Goal: Task Accomplishment & Management: Manage account settings

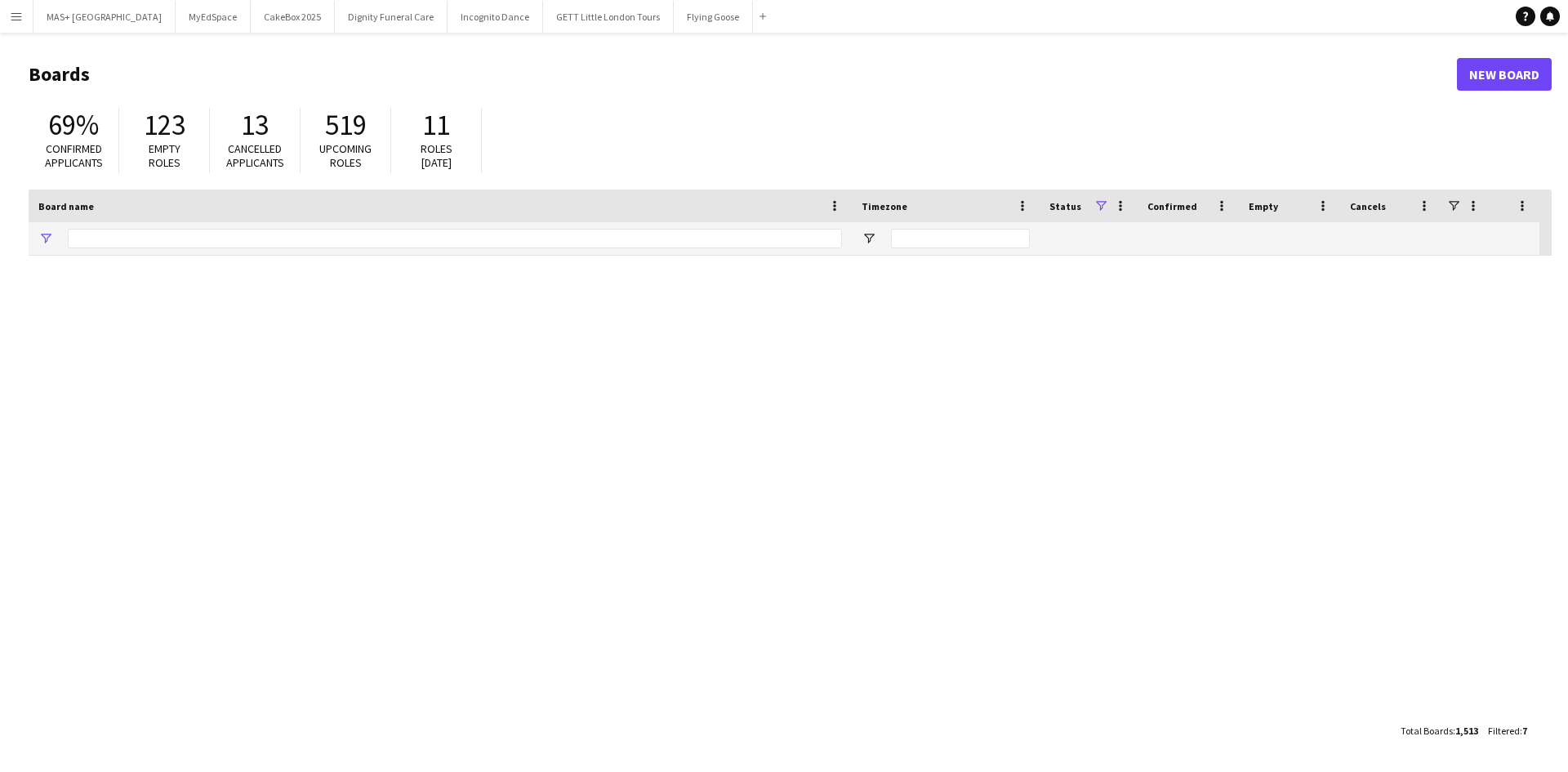
type input "**********"
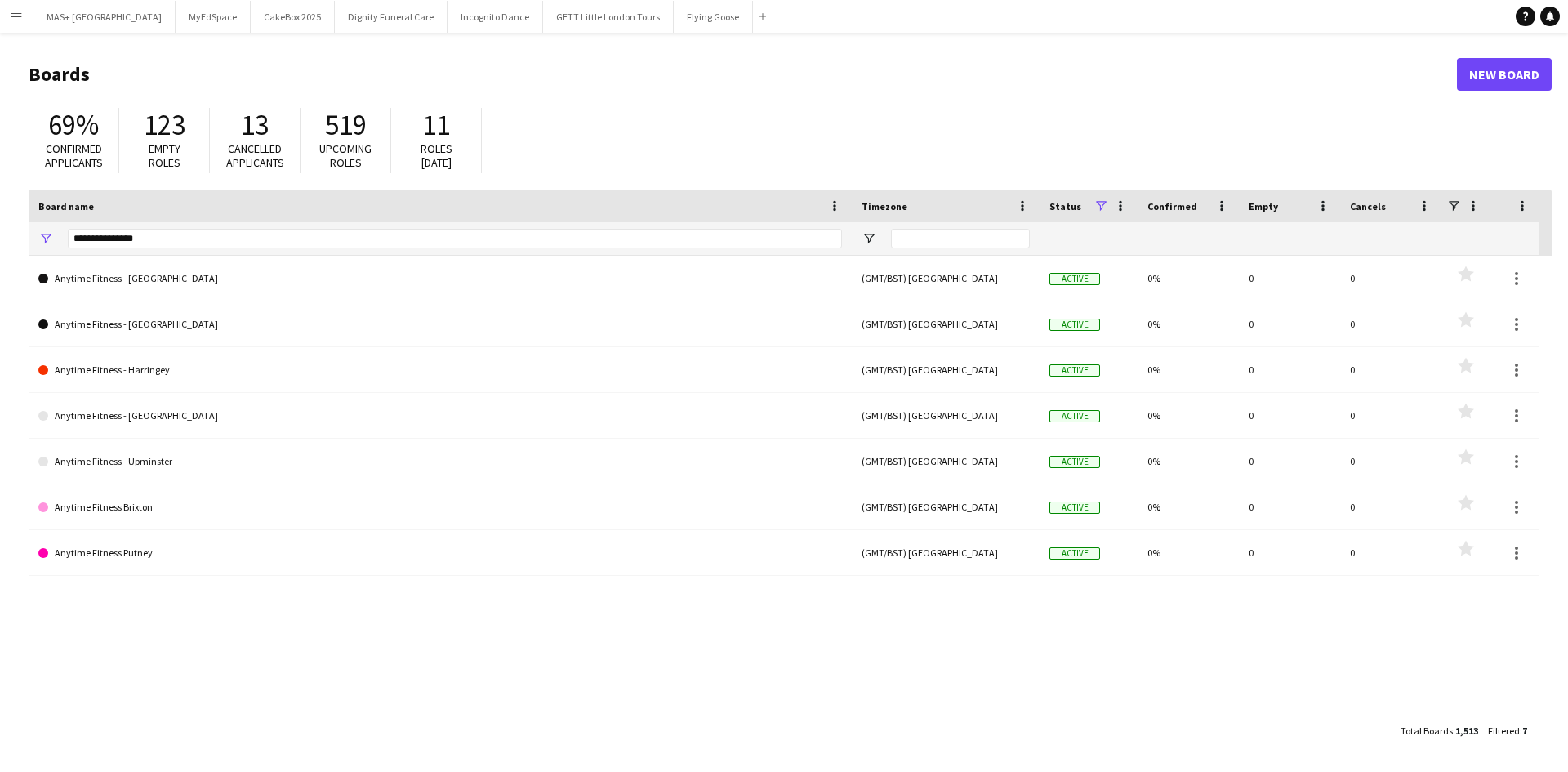
click at [21, 19] on app-icon "Menu" at bounding box center [17, 17] width 13 height 13
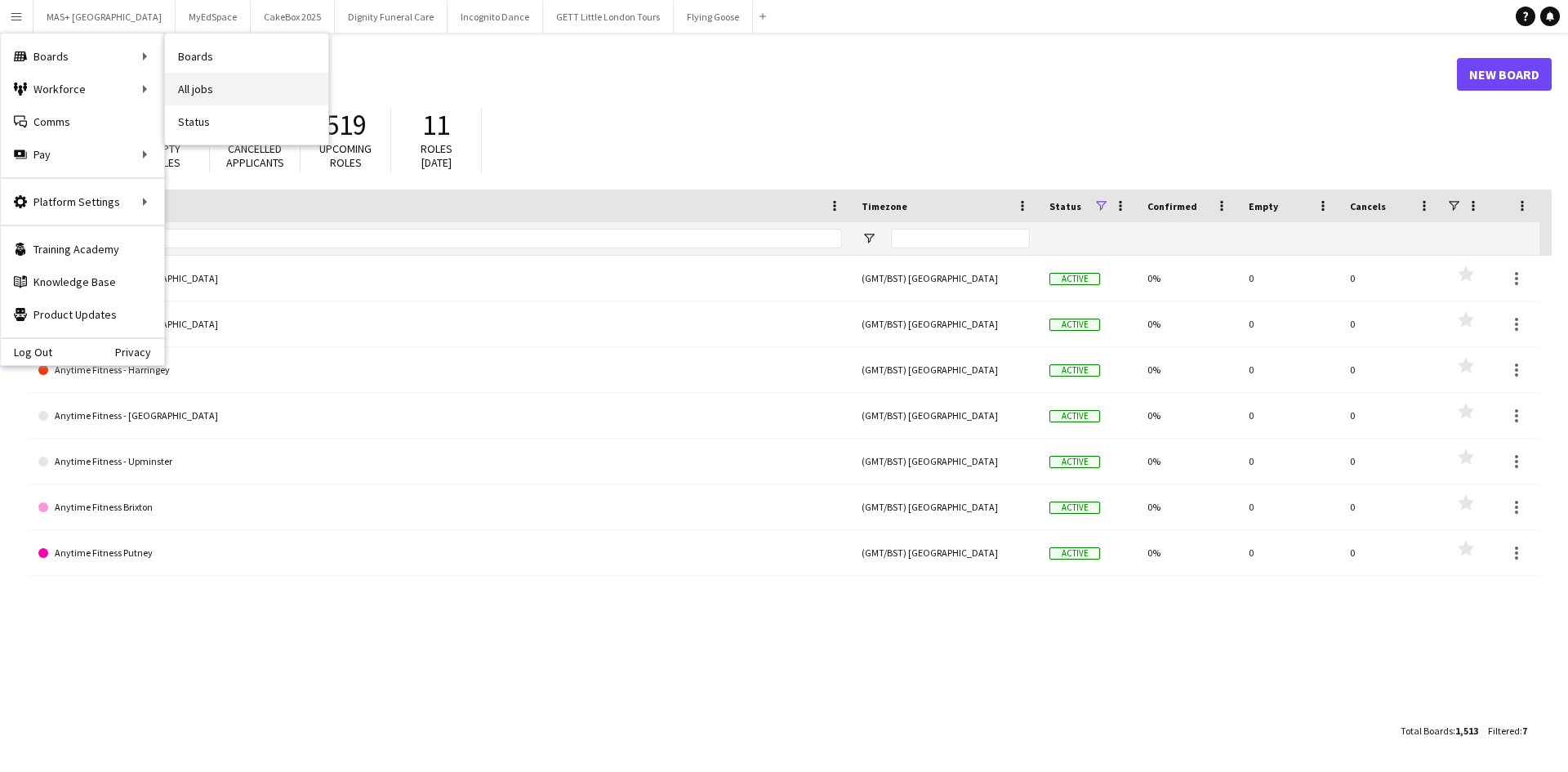
click at [219, 87] on link "All jobs" at bounding box center [246, 88] width 163 height 32
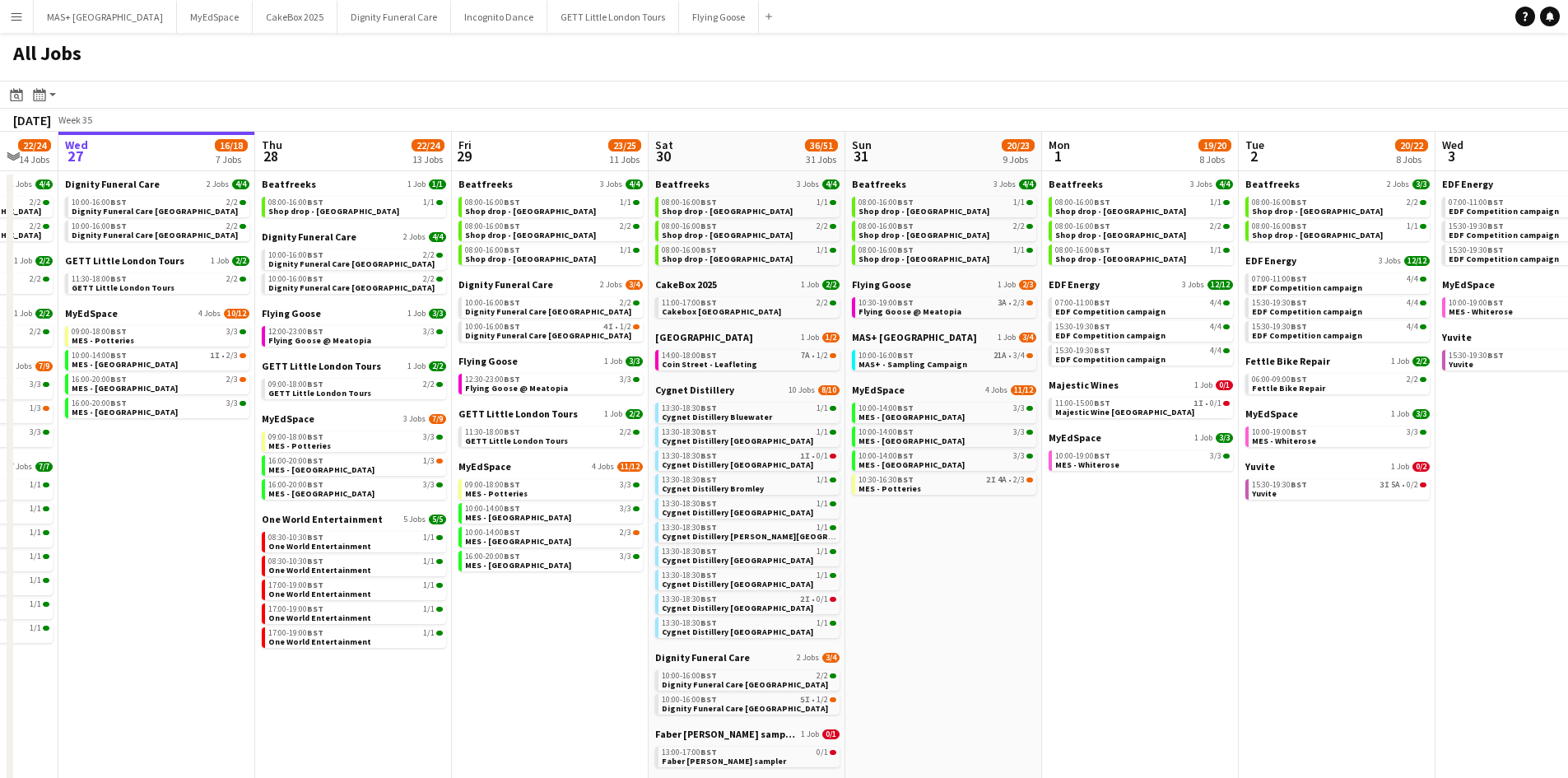
scroll to position [0, 534]
drag, startPoint x: 1062, startPoint y: 555, endPoint x: 921, endPoint y: 544, distance: 141.4
click at [921, 544] on app-calendar-viewport "Sun 24 26/26 7 Jobs Mon 25 8/10 5 Jobs Tue 26 22/24 14 Jobs Wed 27 16/18 7 Jobs…" at bounding box center [784, 749] width 1568 height 1236
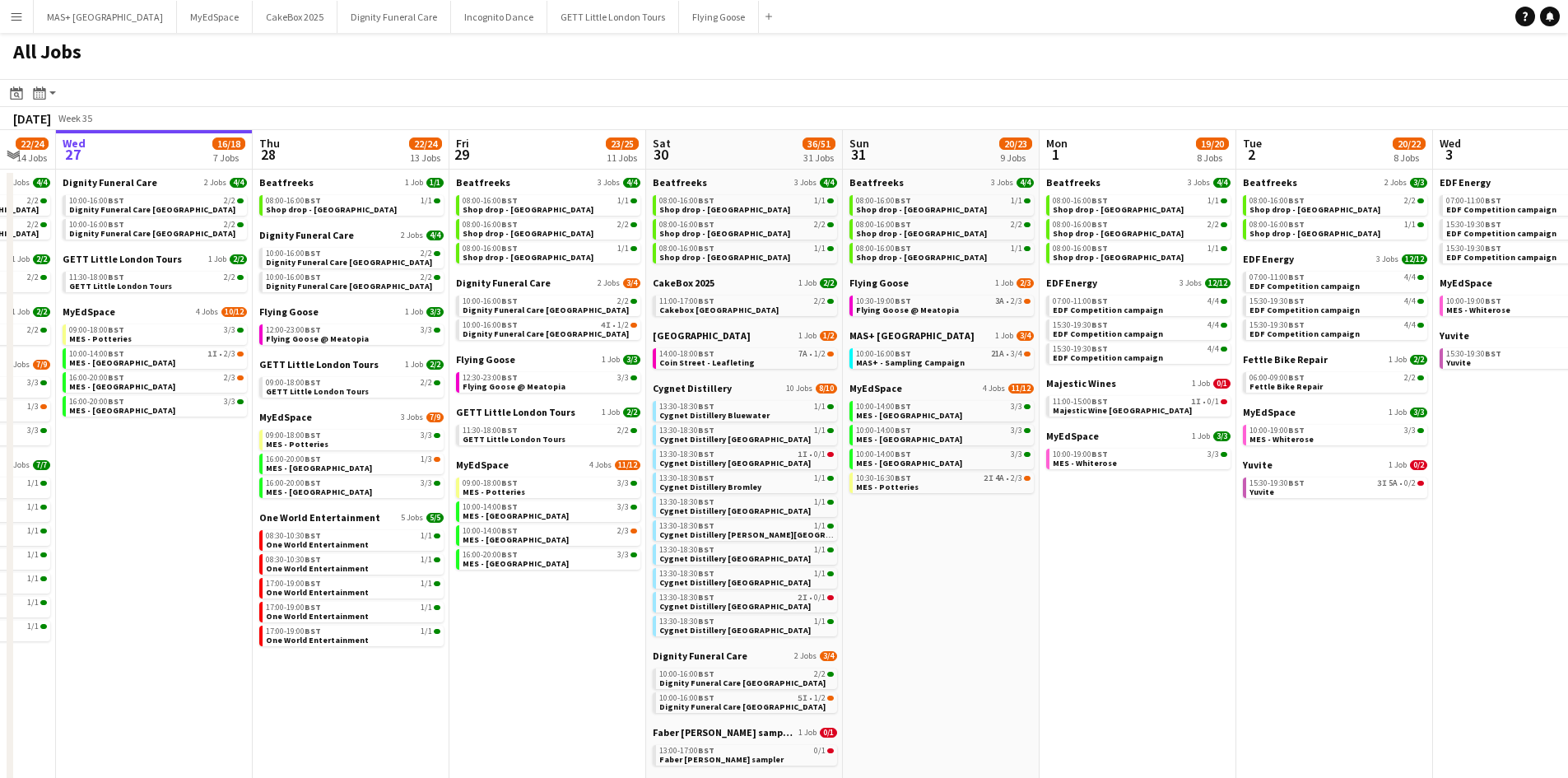
scroll to position [0, 0]
click at [911, 370] on app-brief-job-card "10:00-16:00 BST 21A • 3/4 MAS+ - Sampling Campaign" at bounding box center [941, 360] width 184 height 21
click at [906, 362] on span "MAS+ - Sampling Campaign" at bounding box center [910, 364] width 109 height 11
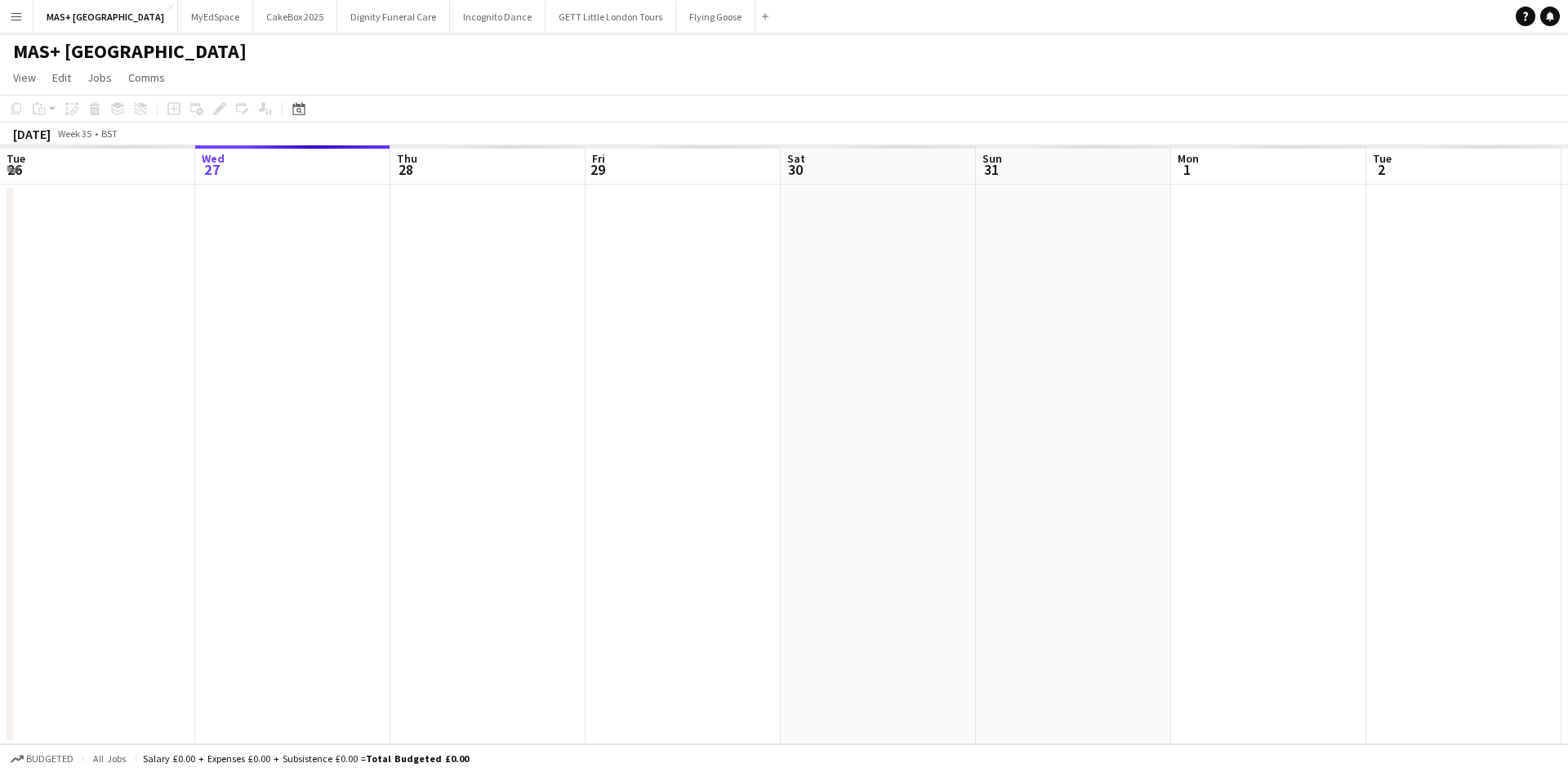
scroll to position [0, 562]
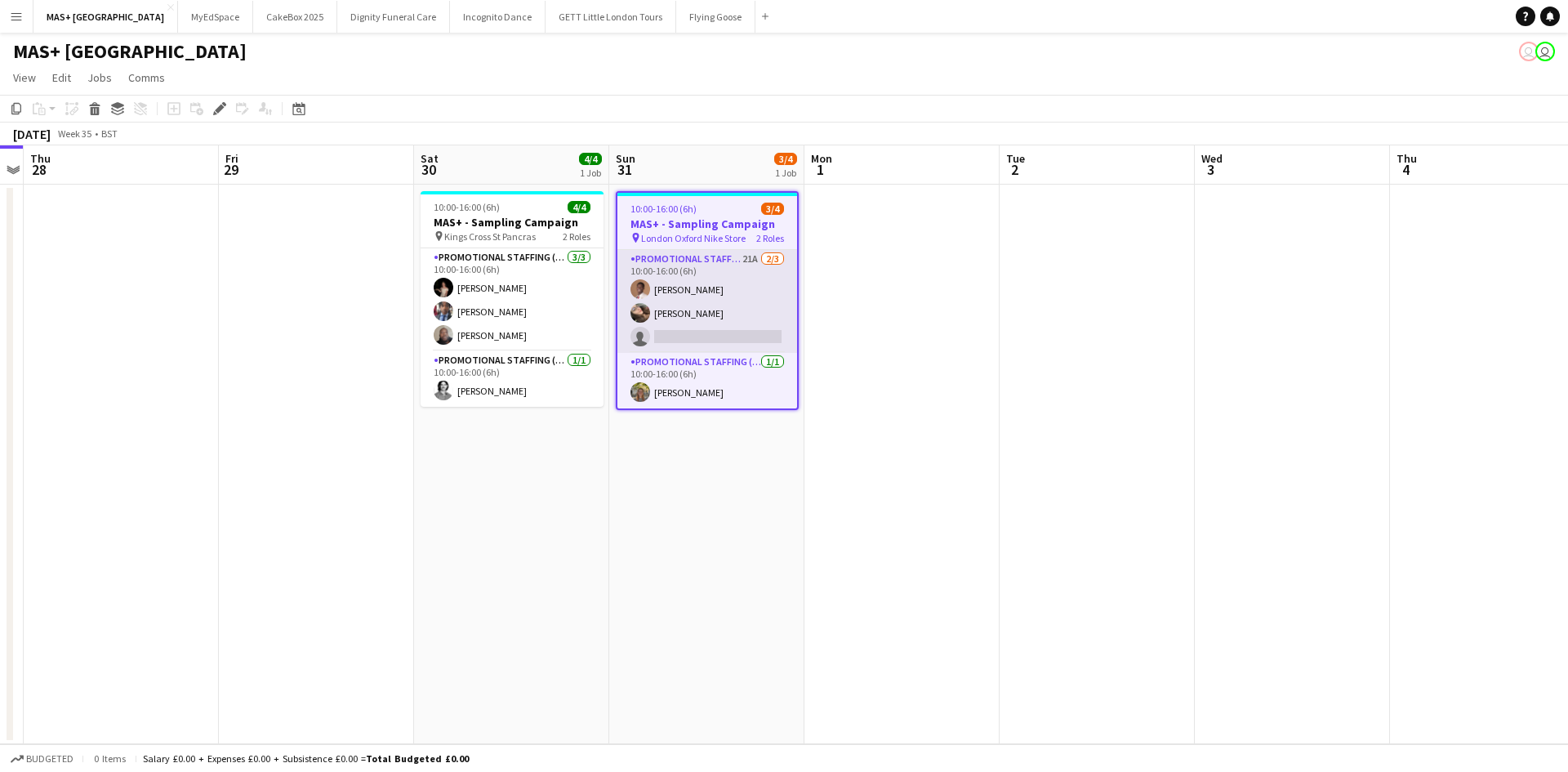
click at [736, 289] on app-card-role "Promotional Staffing (Brand Ambassadors) 21A [DATE] 10:00-16:00 (6h) [PERSON_NA…" at bounding box center [707, 302] width 180 height 103
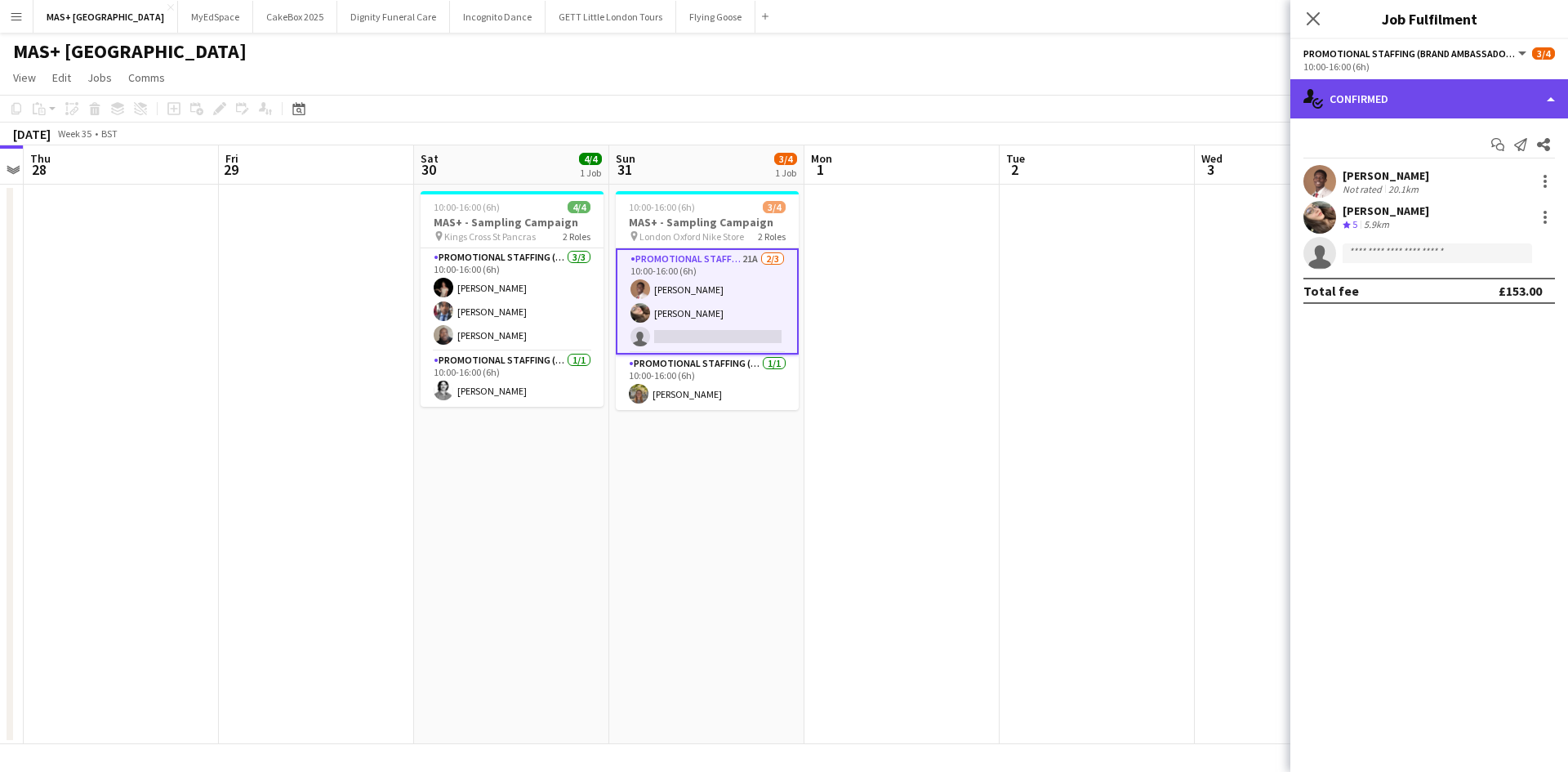
click at [1330, 101] on div "single-neutral-actions-check-2 Confirmed" at bounding box center [1429, 98] width 278 height 39
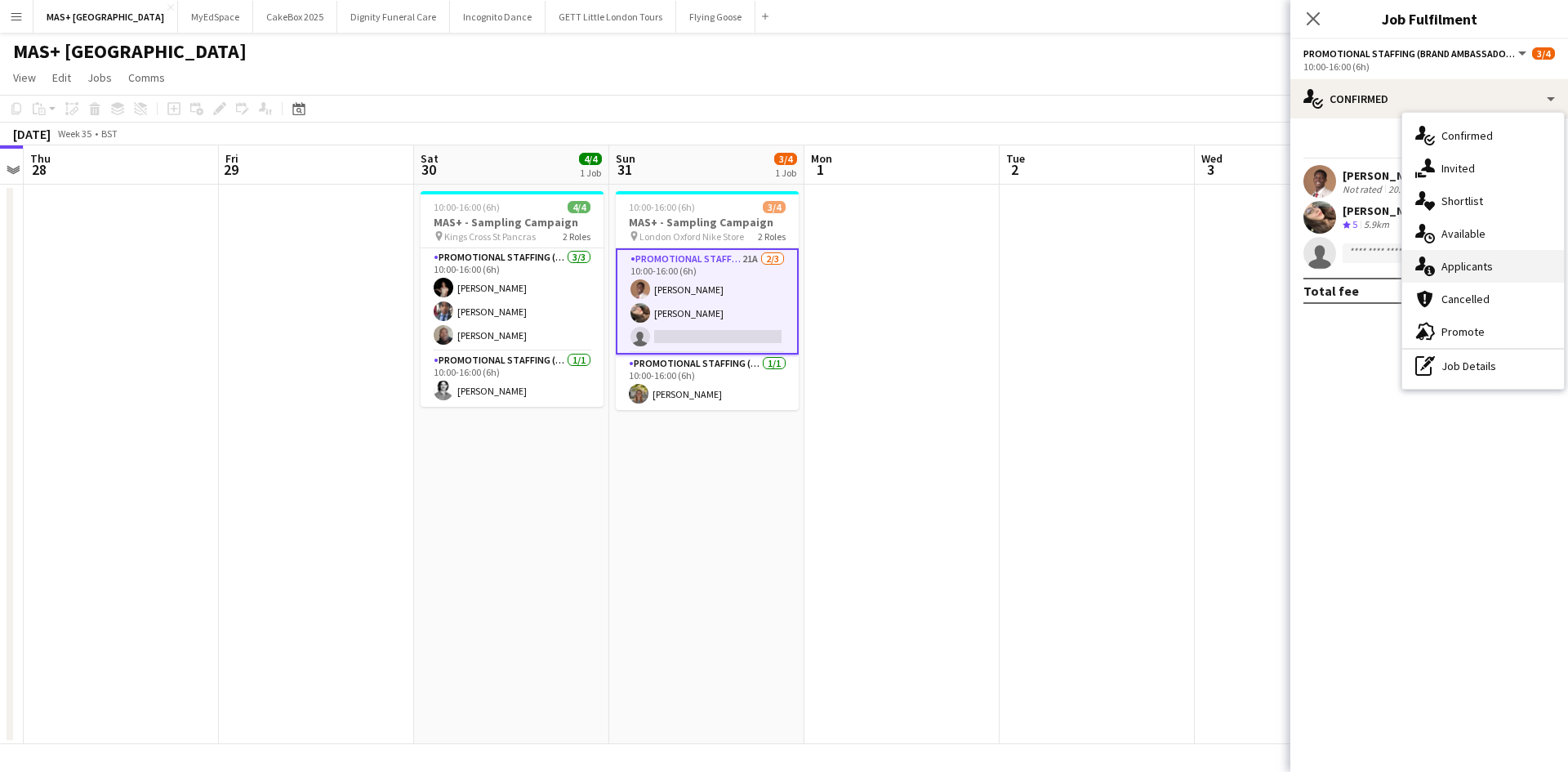
click at [1442, 260] on div "single-neutral-actions-information Applicants" at bounding box center [1482, 266] width 161 height 32
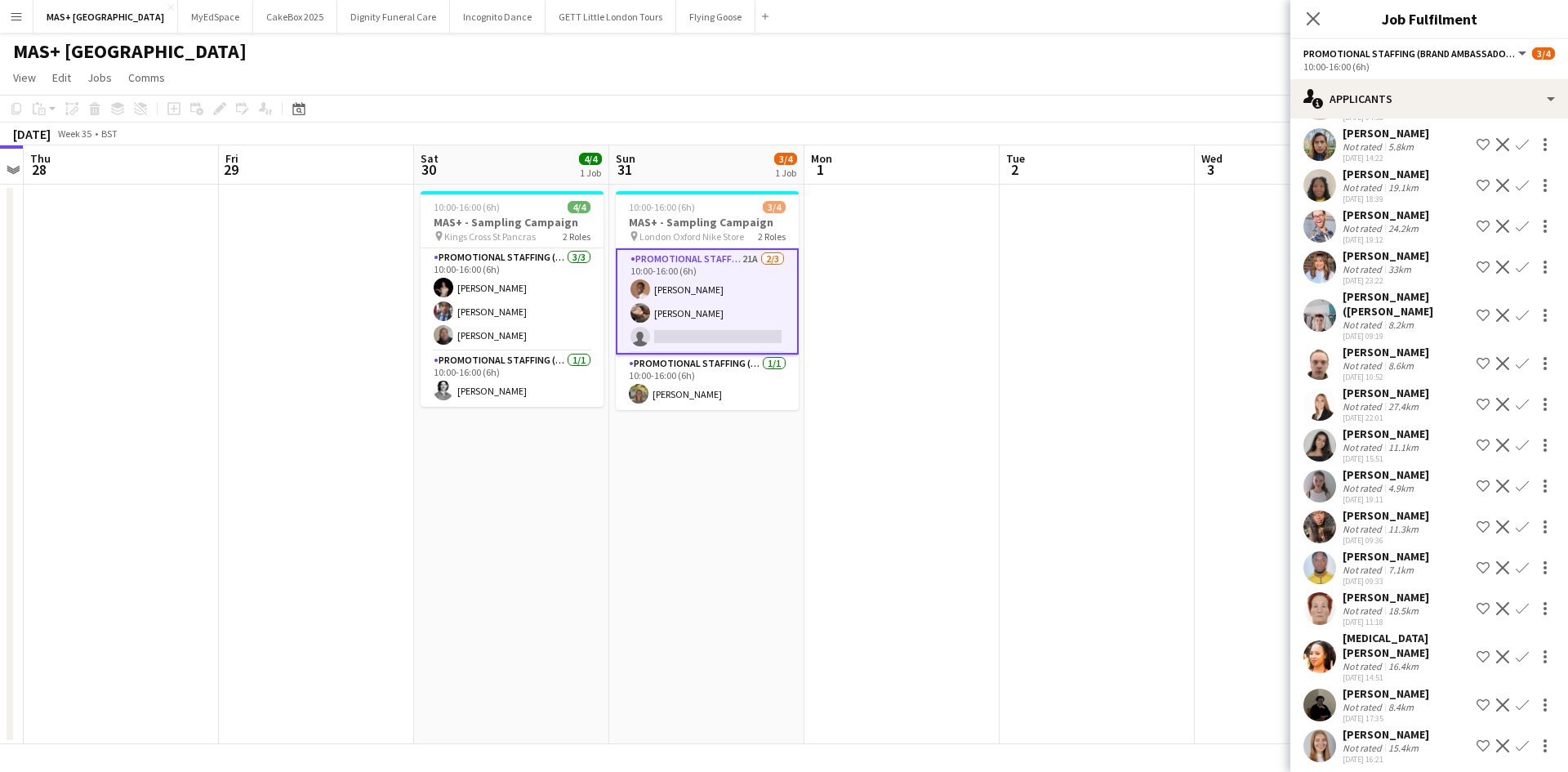
scroll to position [314, 0]
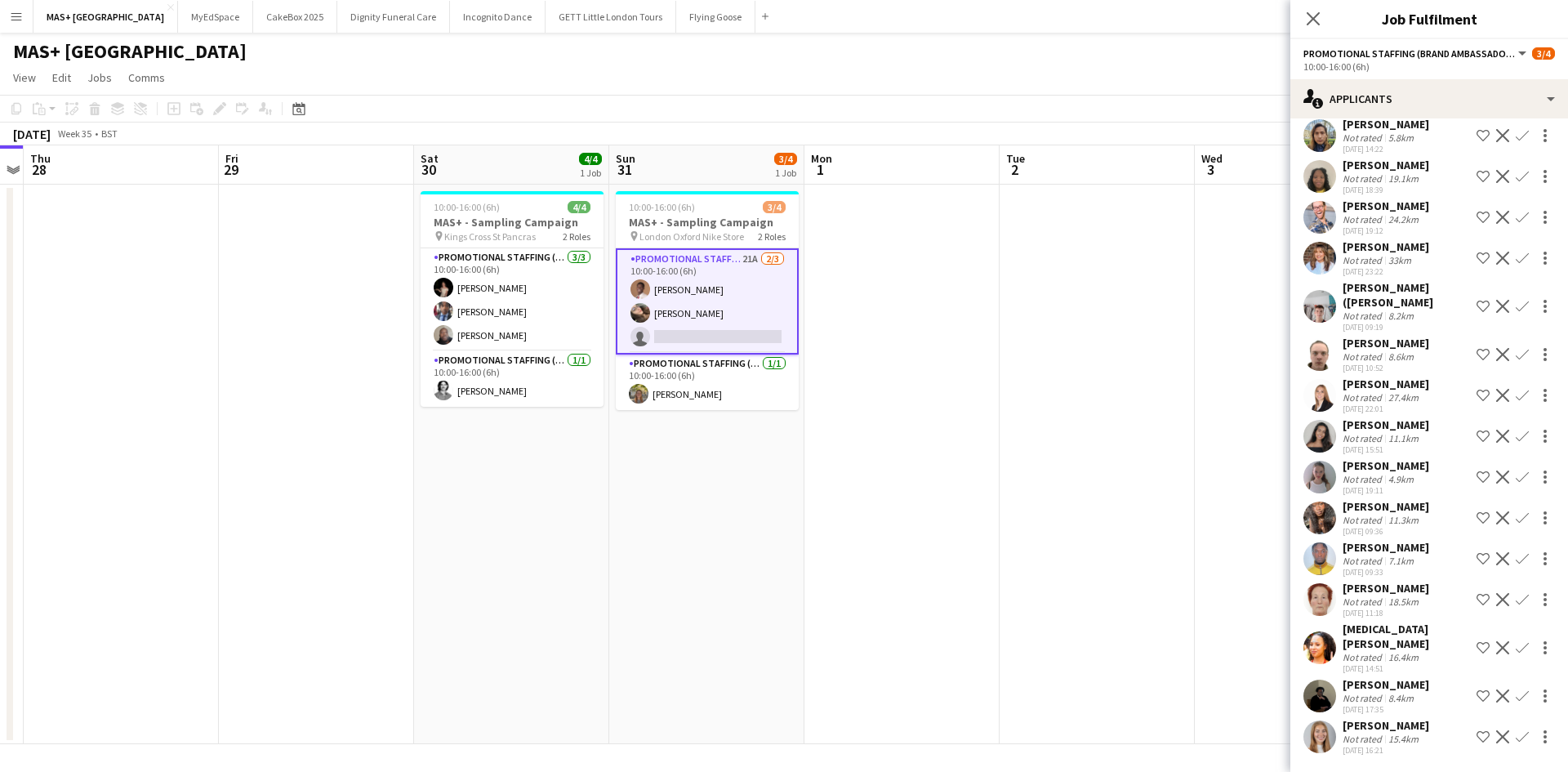
click at [1404, 740] on div "15.4km" at bounding box center [1403, 739] width 37 height 12
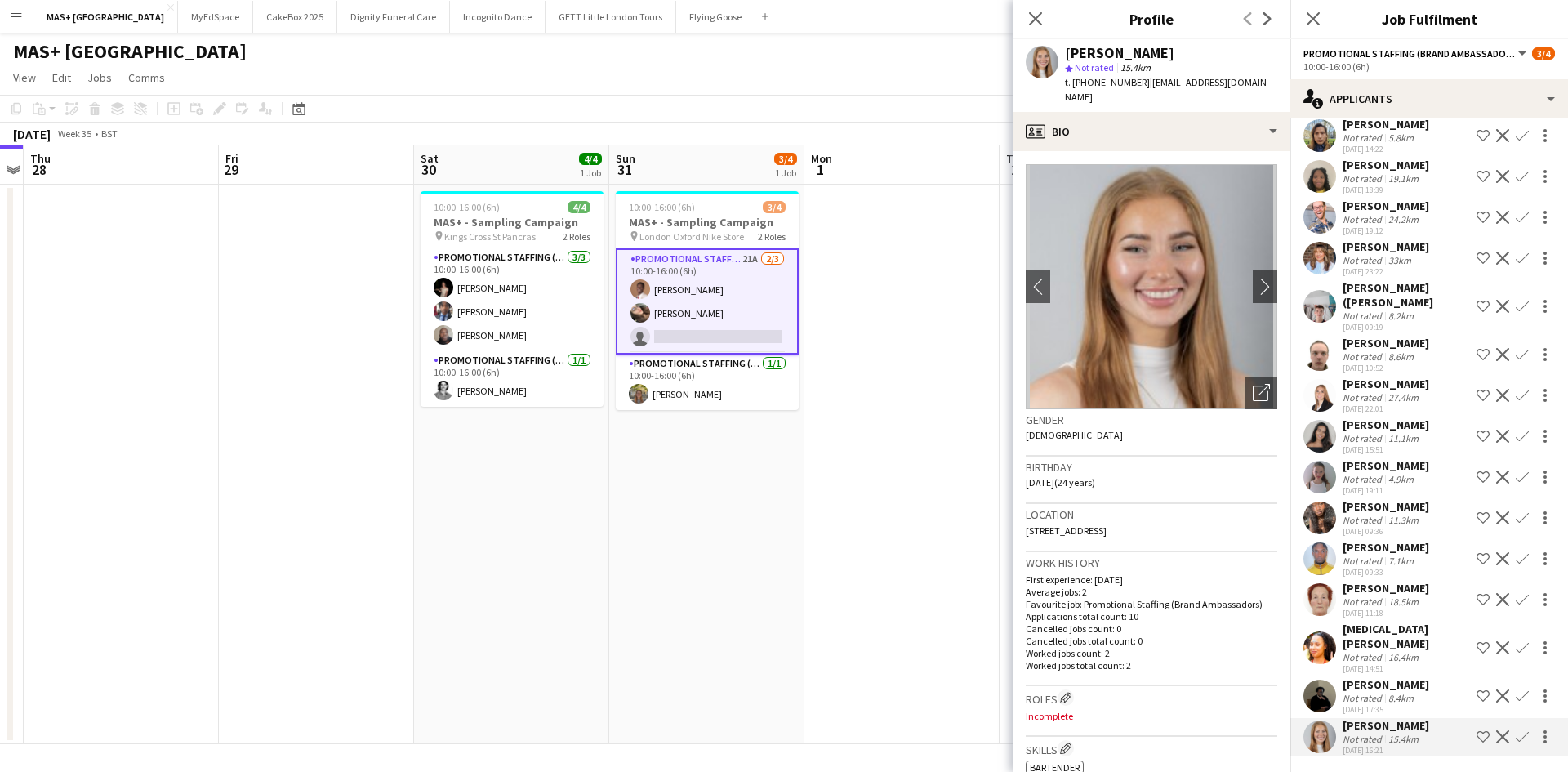
click at [1512, 740] on button "Confirm" at bounding box center [1522, 737] width 20 height 20
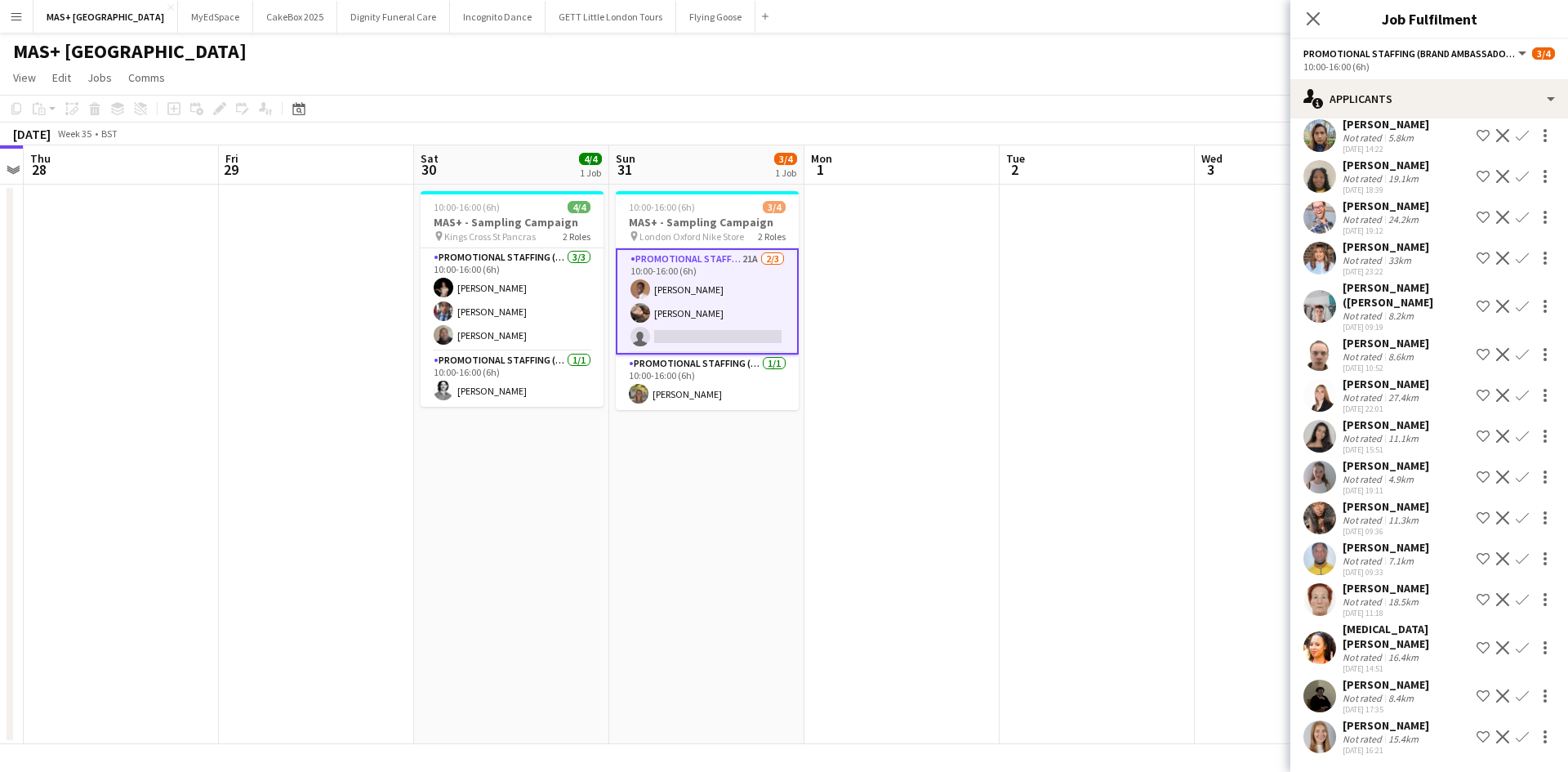
click at [1516, 737] on app-icon "Confirm" at bounding box center [1522, 737] width 13 height 13
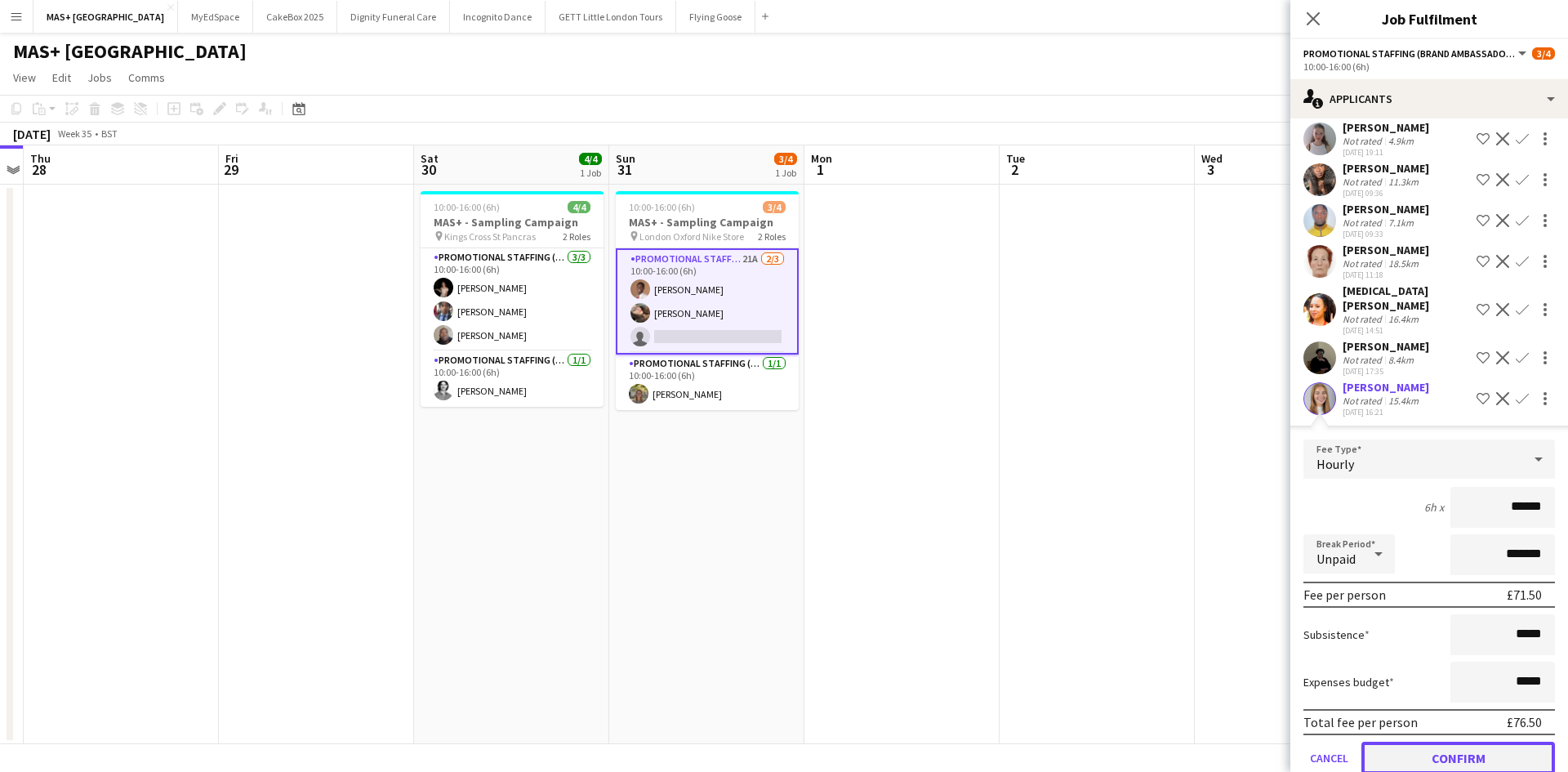
click at [1442, 769] on button "Confirm" at bounding box center [1457, 758] width 194 height 32
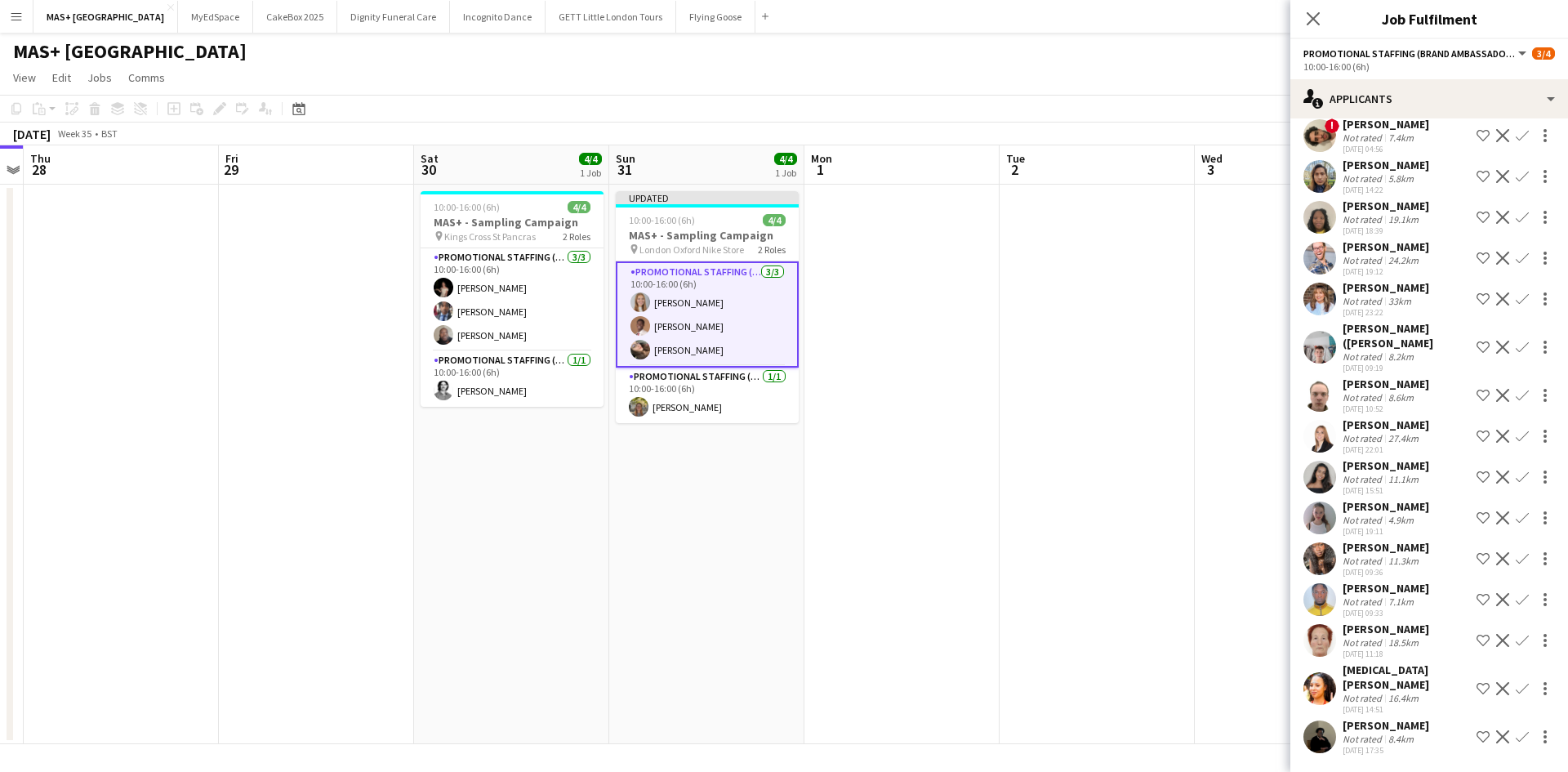
scroll to position [273, 0]
click at [1083, 556] on app-date-cell at bounding box center [1097, 464] width 195 height 560
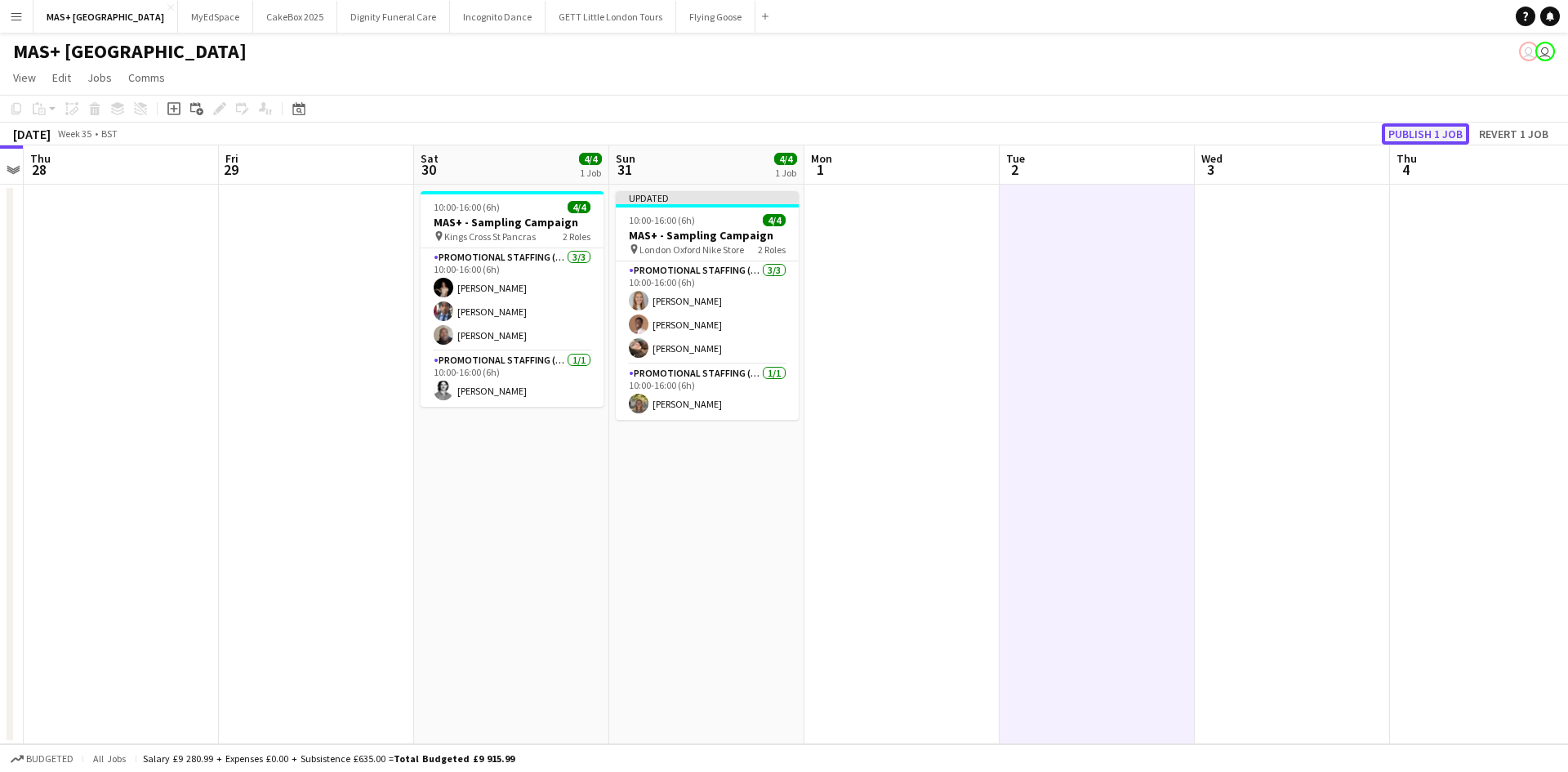
click at [1418, 136] on button "Publish 1 job" at bounding box center [1425, 134] width 87 height 22
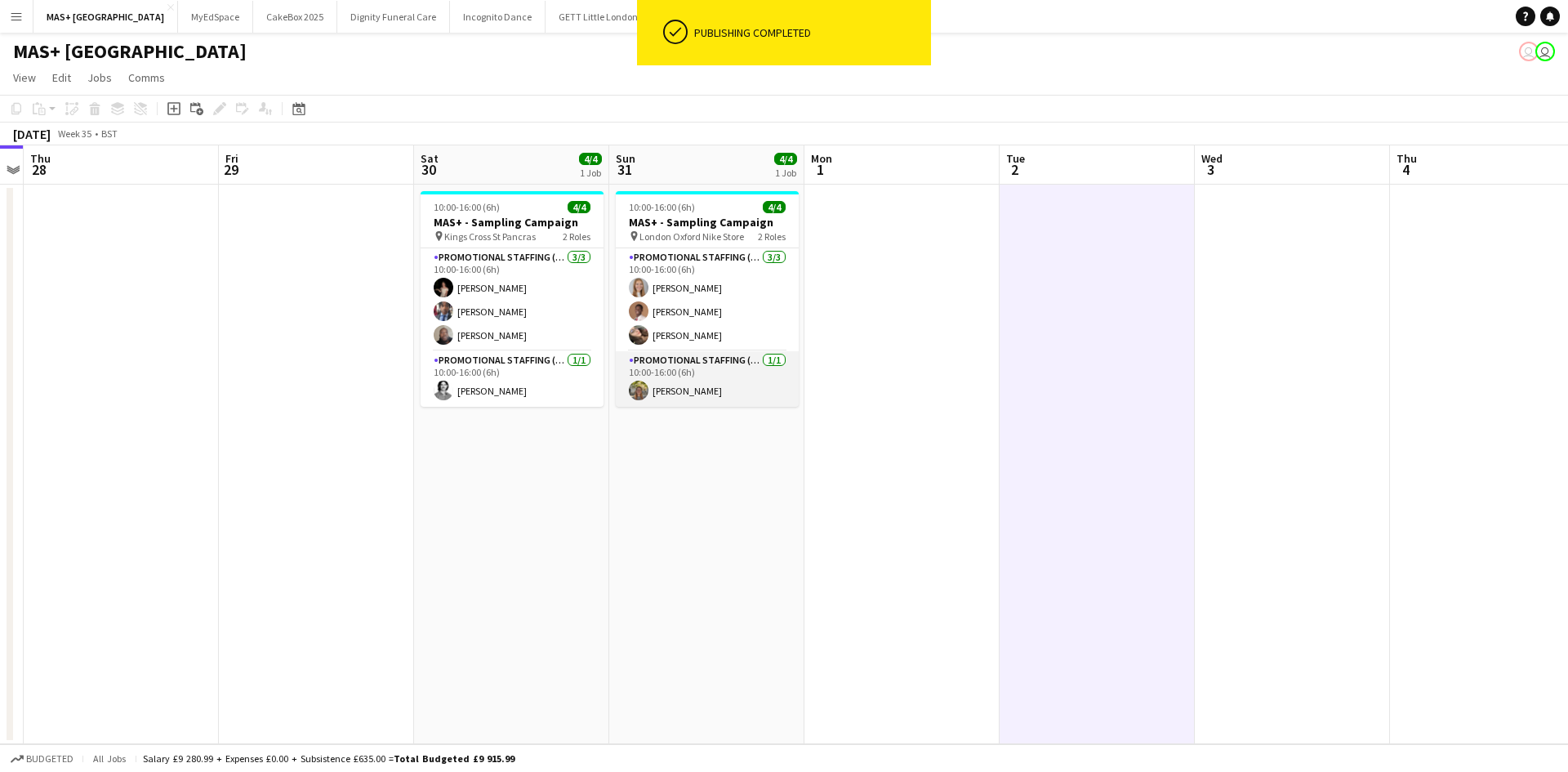
click at [708, 387] on app-card-role "Promotional Staffing (Team Leader) 1/1 10:00-16:00 (6h) Amelia Radley" at bounding box center [707, 379] width 183 height 56
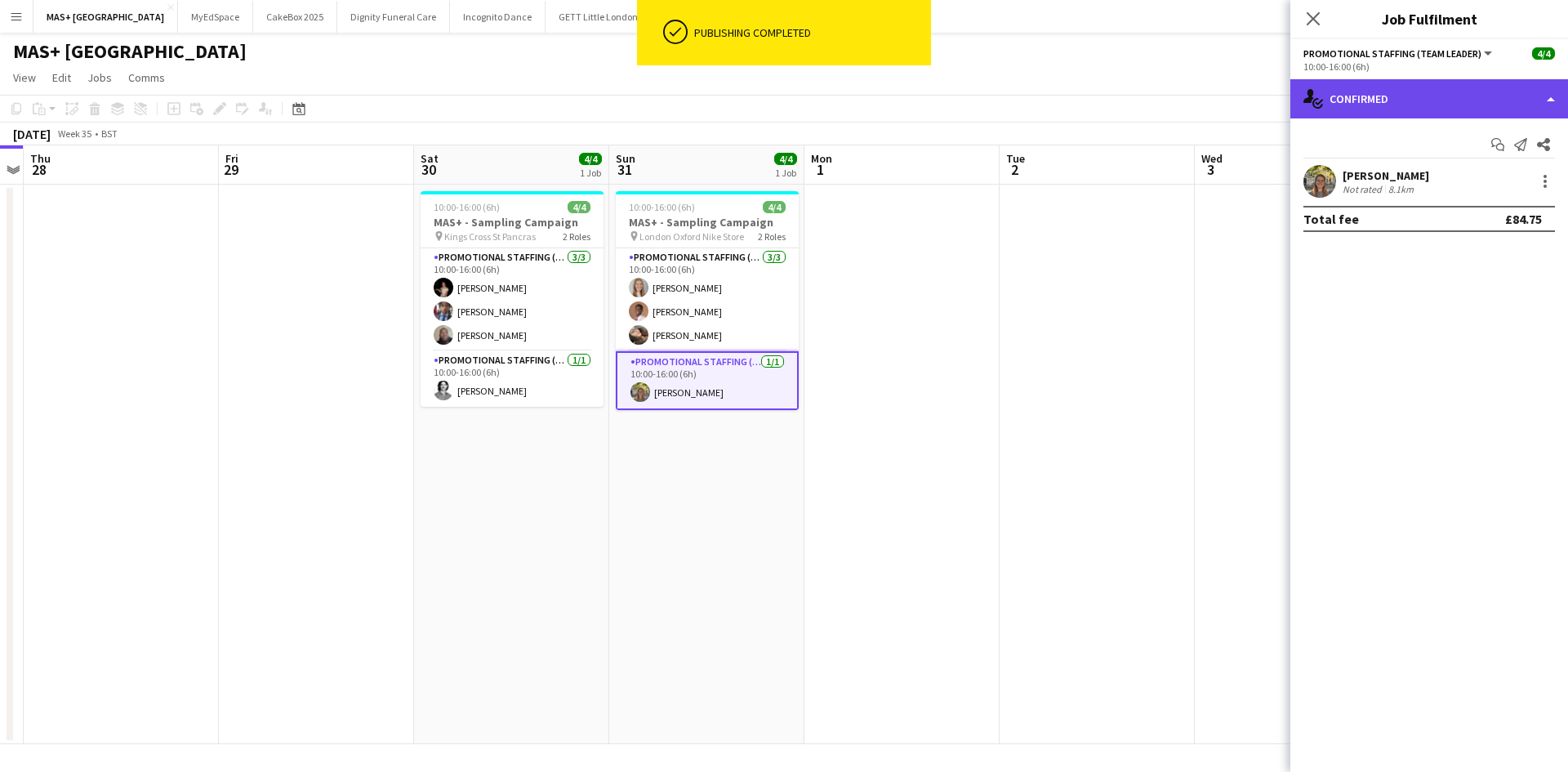
click at [1378, 110] on div "single-neutral-actions-check-2 Confirmed" at bounding box center [1429, 98] width 278 height 39
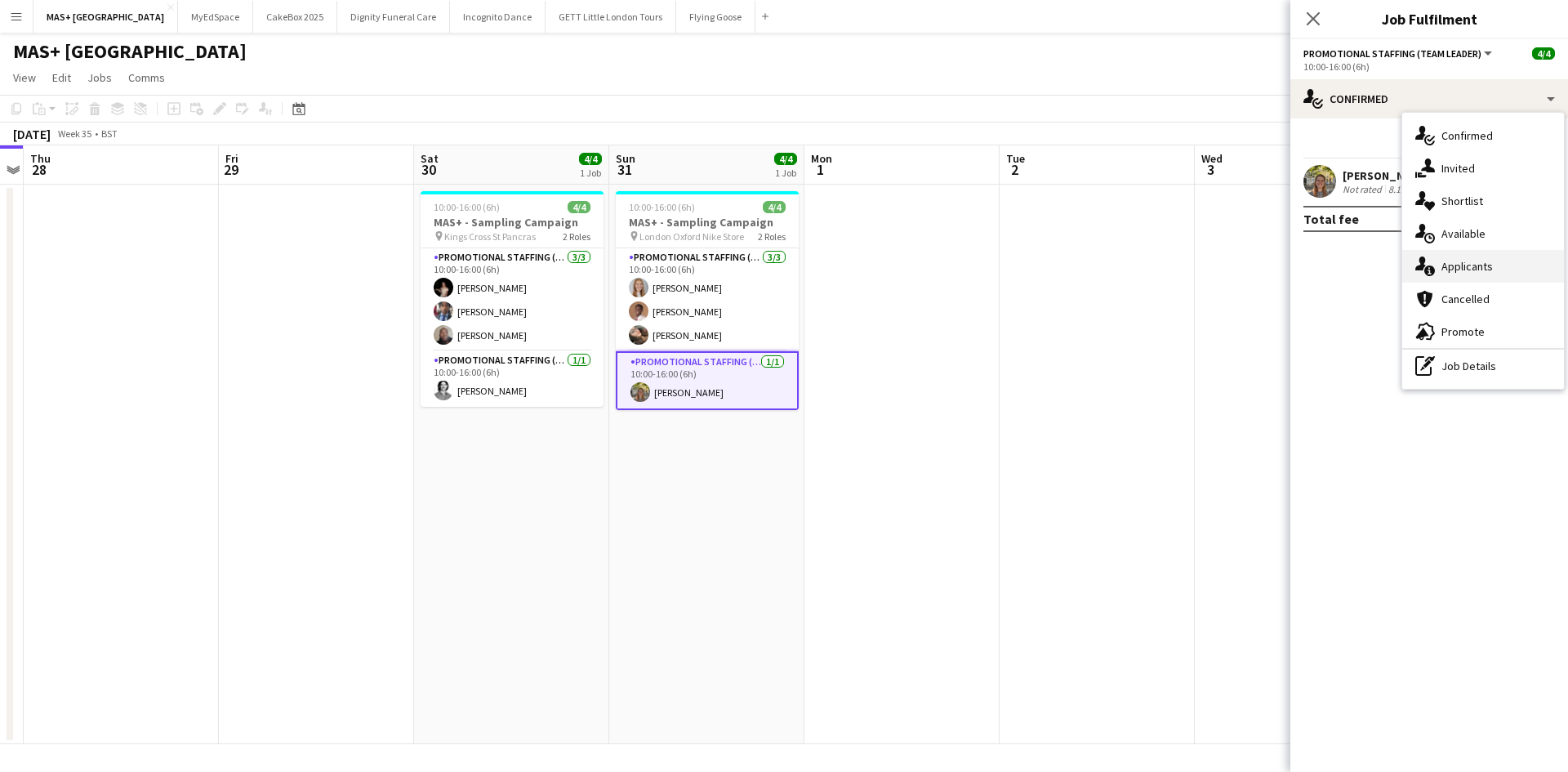
click at [1462, 255] on div "single-neutral-actions-information Applicants" at bounding box center [1482, 266] width 161 height 32
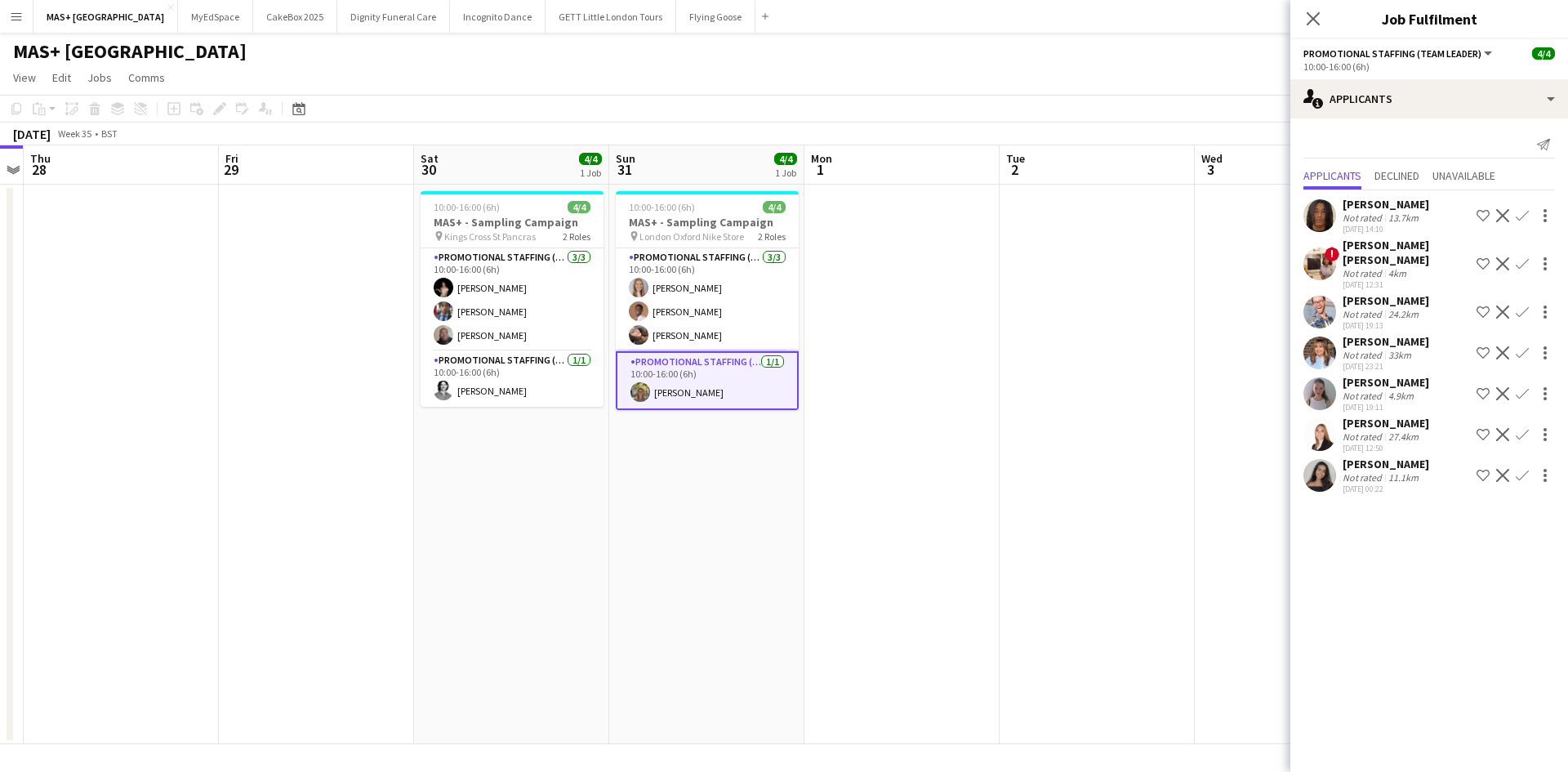
click at [1404, 472] on div "11.1km" at bounding box center [1403, 478] width 37 height 12
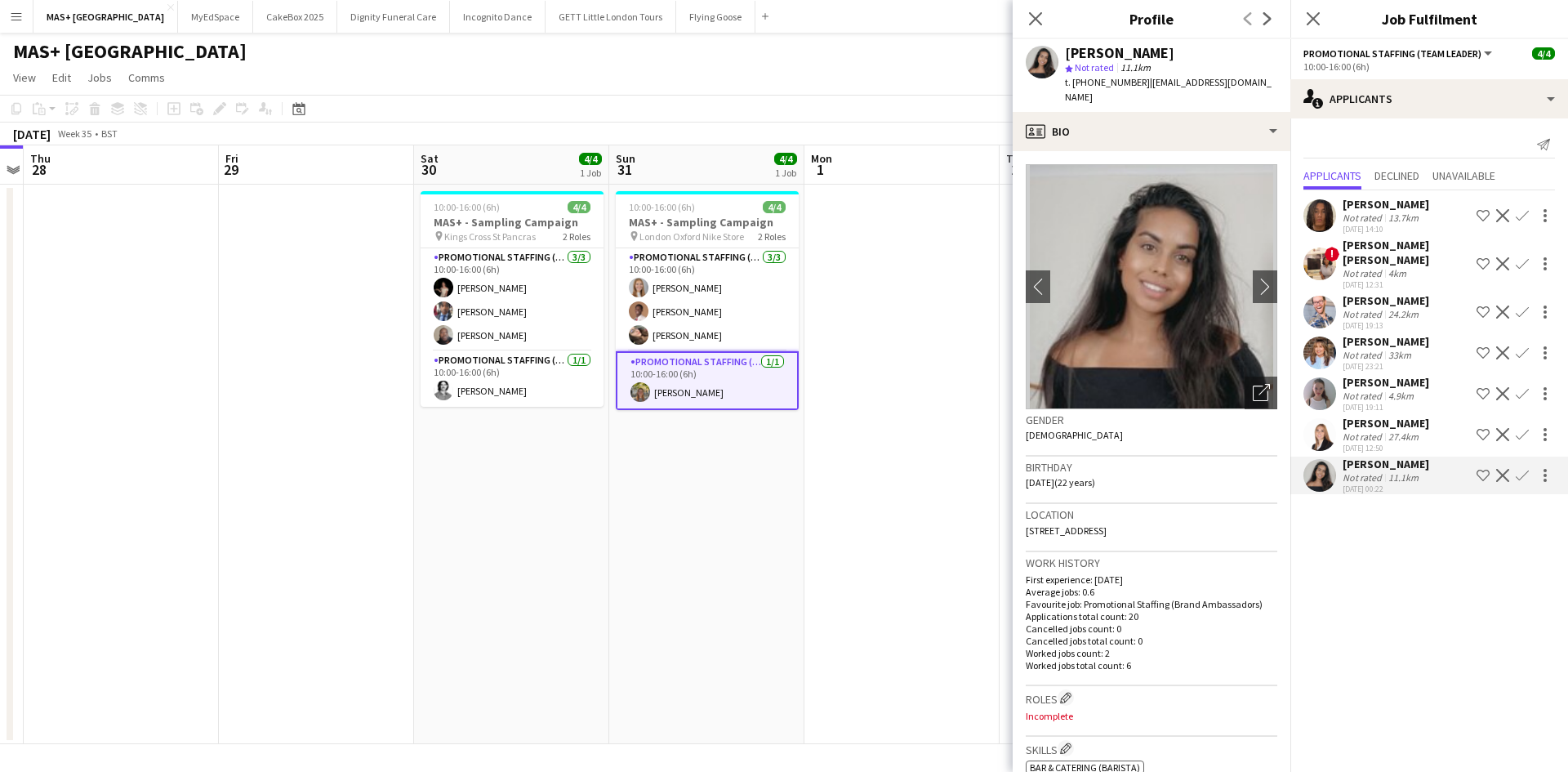
click at [1390, 250] on div "Annie Dan" at bounding box center [1405, 252] width 127 height 29
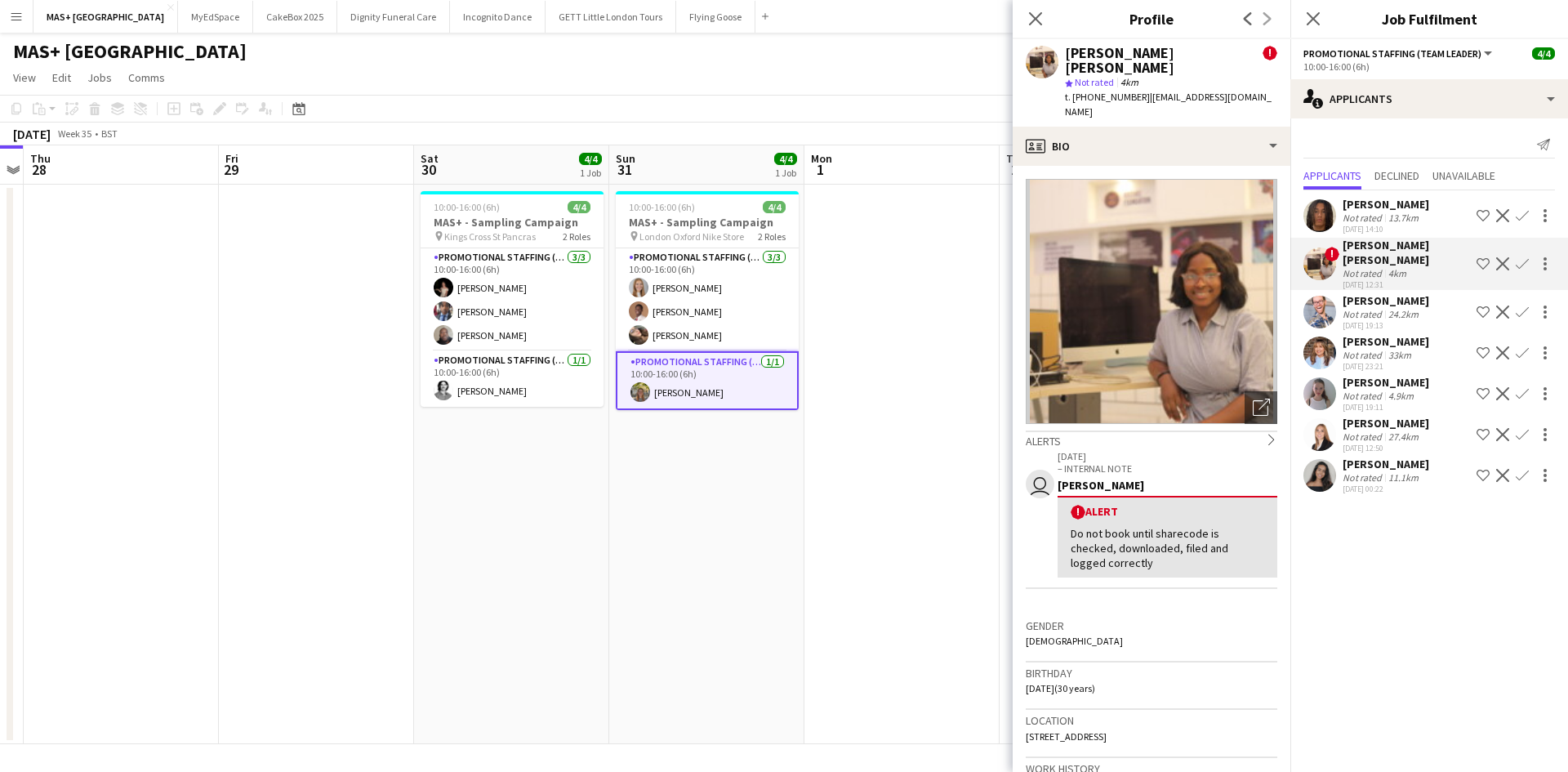
click at [1392, 308] on div "24.2km" at bounding box center [1403, 314] width 37 height 12
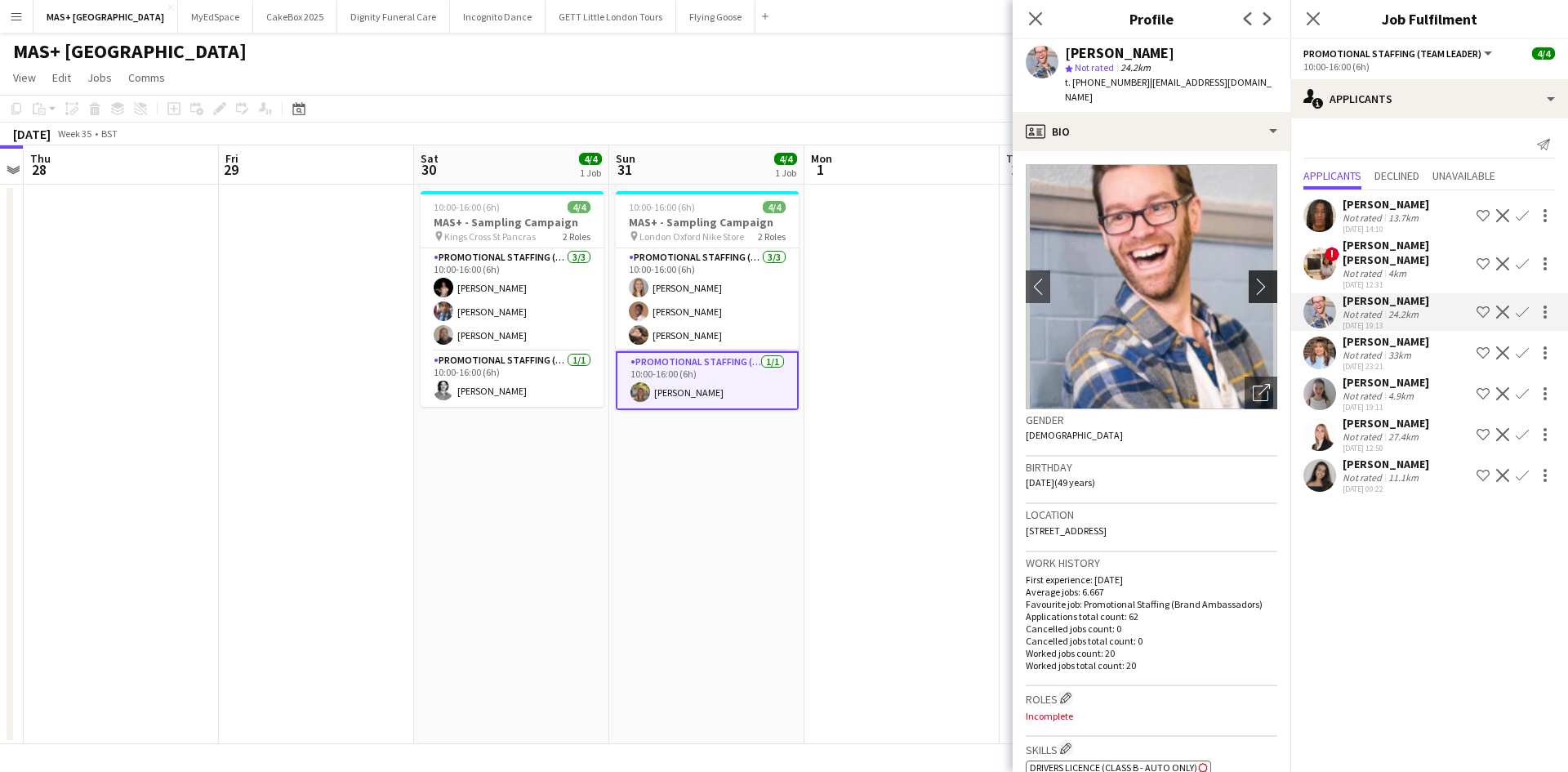
click at [1256, 278] on app-icon "chevron-right" at bounding box center [1265, 286] width 25 height 17
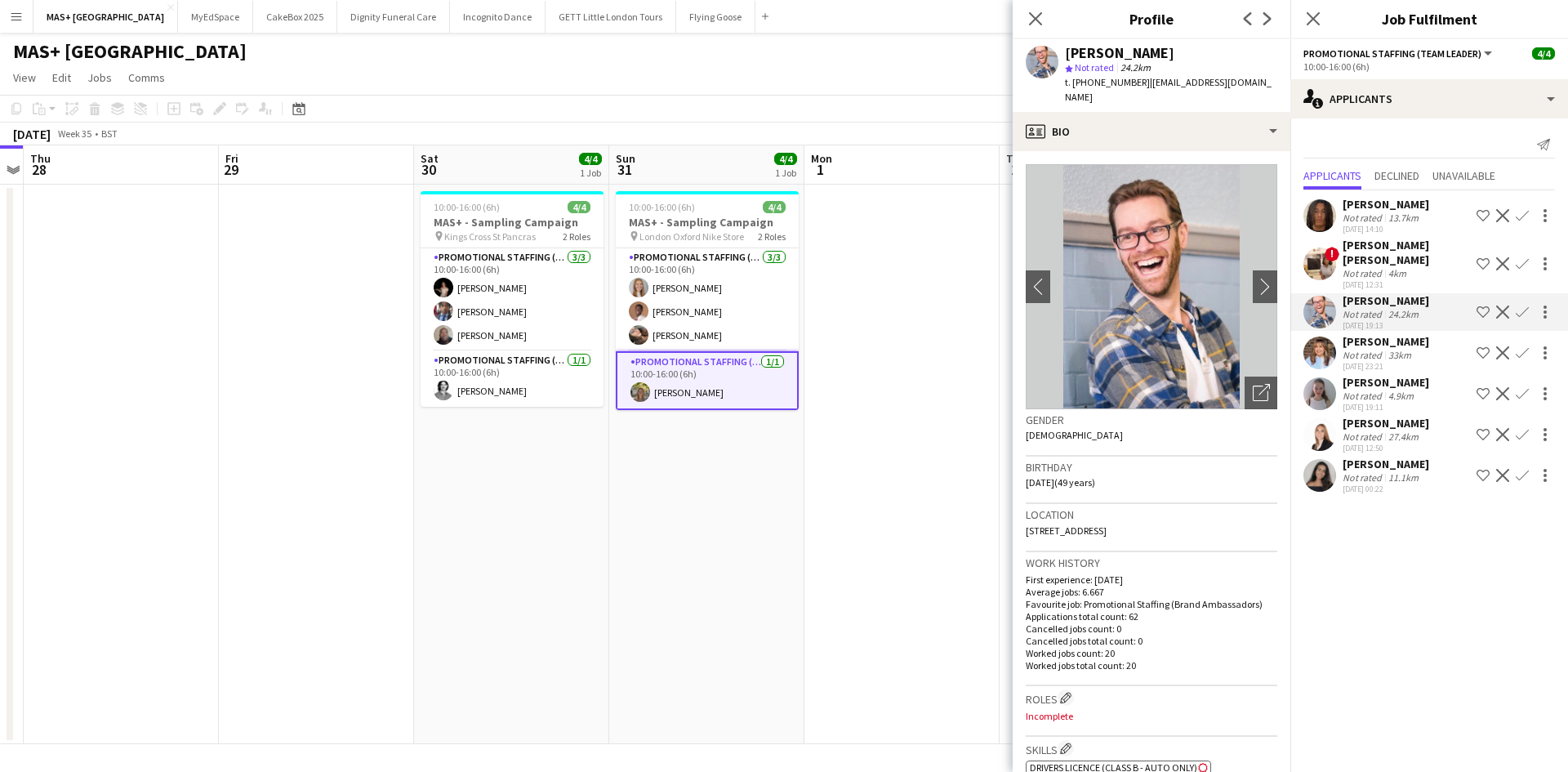
click at [734, 398] on app-card-role "Promotional Staffing (Team Leader) 1/1 10:00-16:00 (6h) Amelia Radley" at bounding box center [707, 380] width 183 height 59
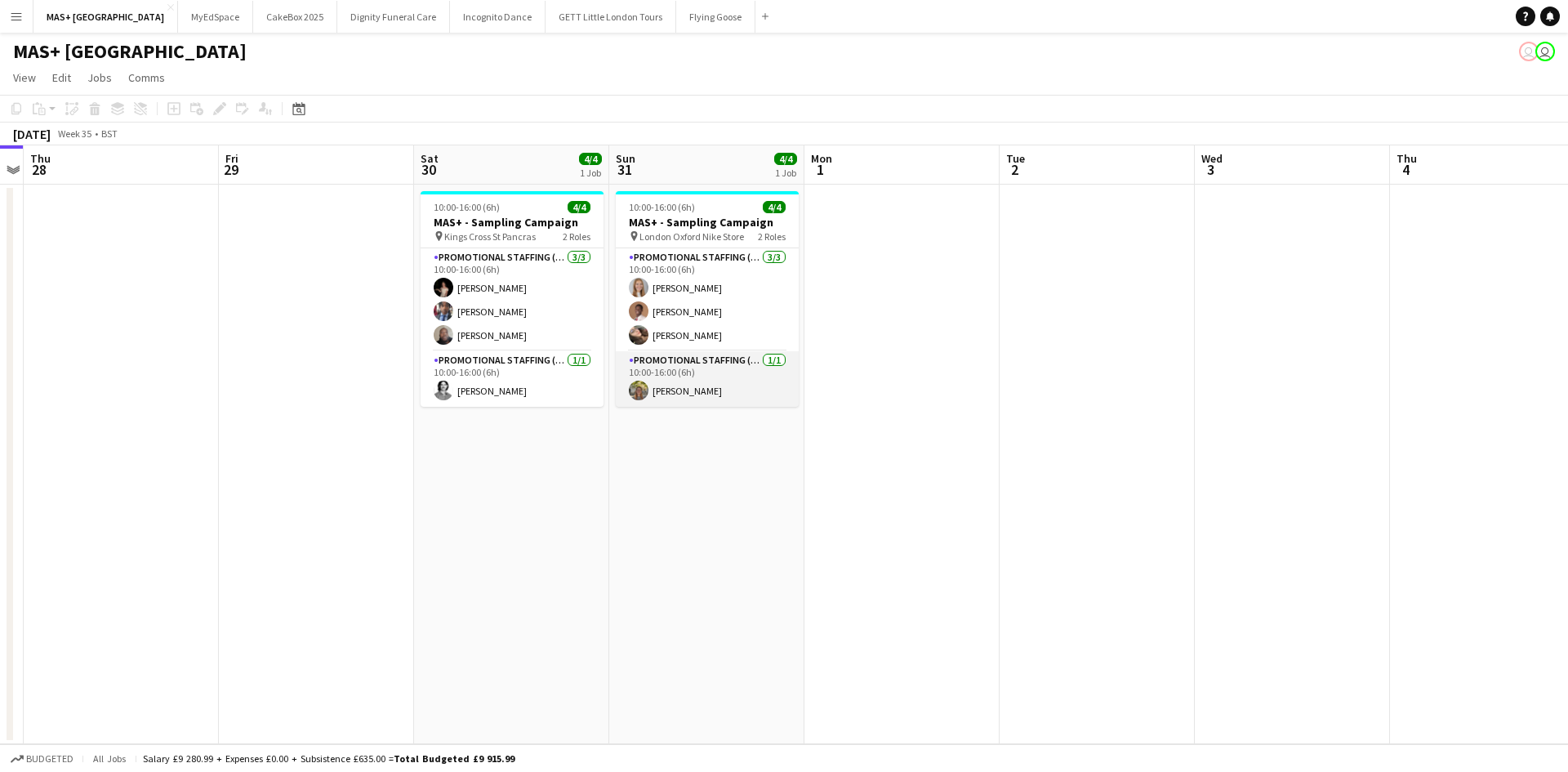
click at [733, 397] on app-card-role "Promotional Staffing (Team Leader) 1/1 10:00-16:00 (6h) Amelia Radley" at bounding box center [707, 379] width 183 height 56
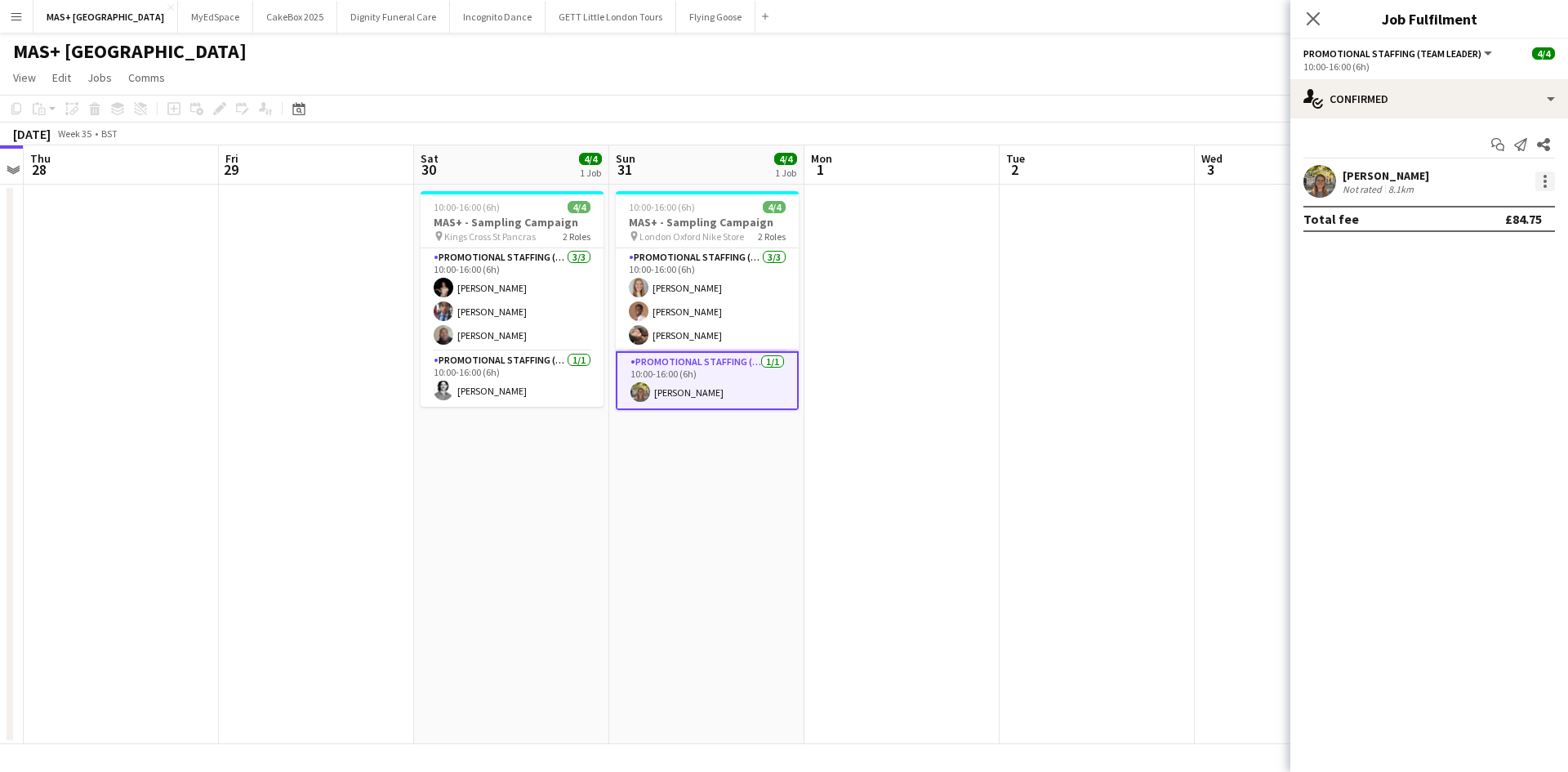
click at [1552, 182] on div at bounding box center [1545, 181] width 20 height 20
click at [1487, 217] on span "Edit fee" at bounding box center [1491, 212] width 101 height 15
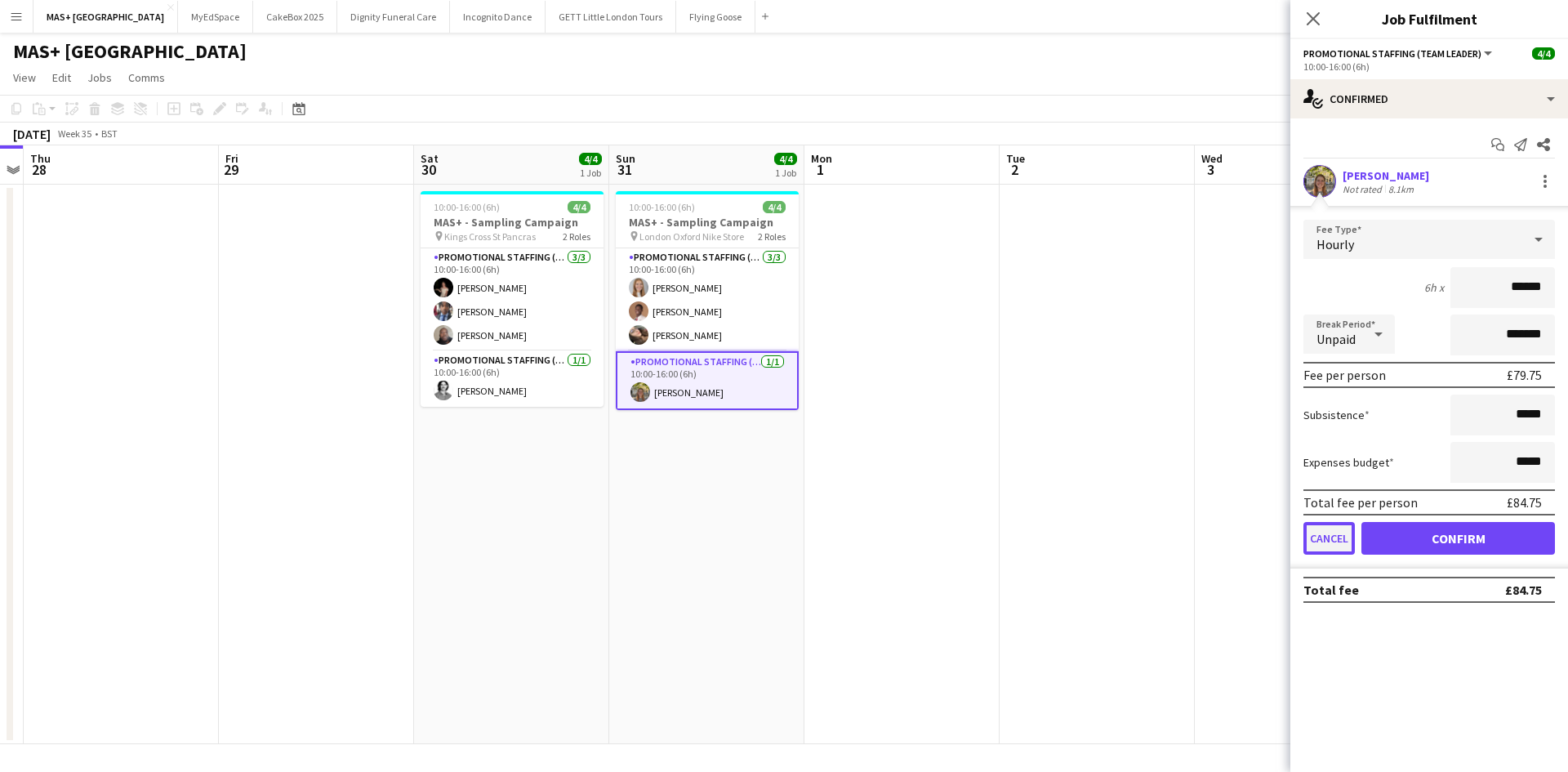
click at [1326, 535] on button "Cancel" at bounding box center [1329, 538] width 52 height 32
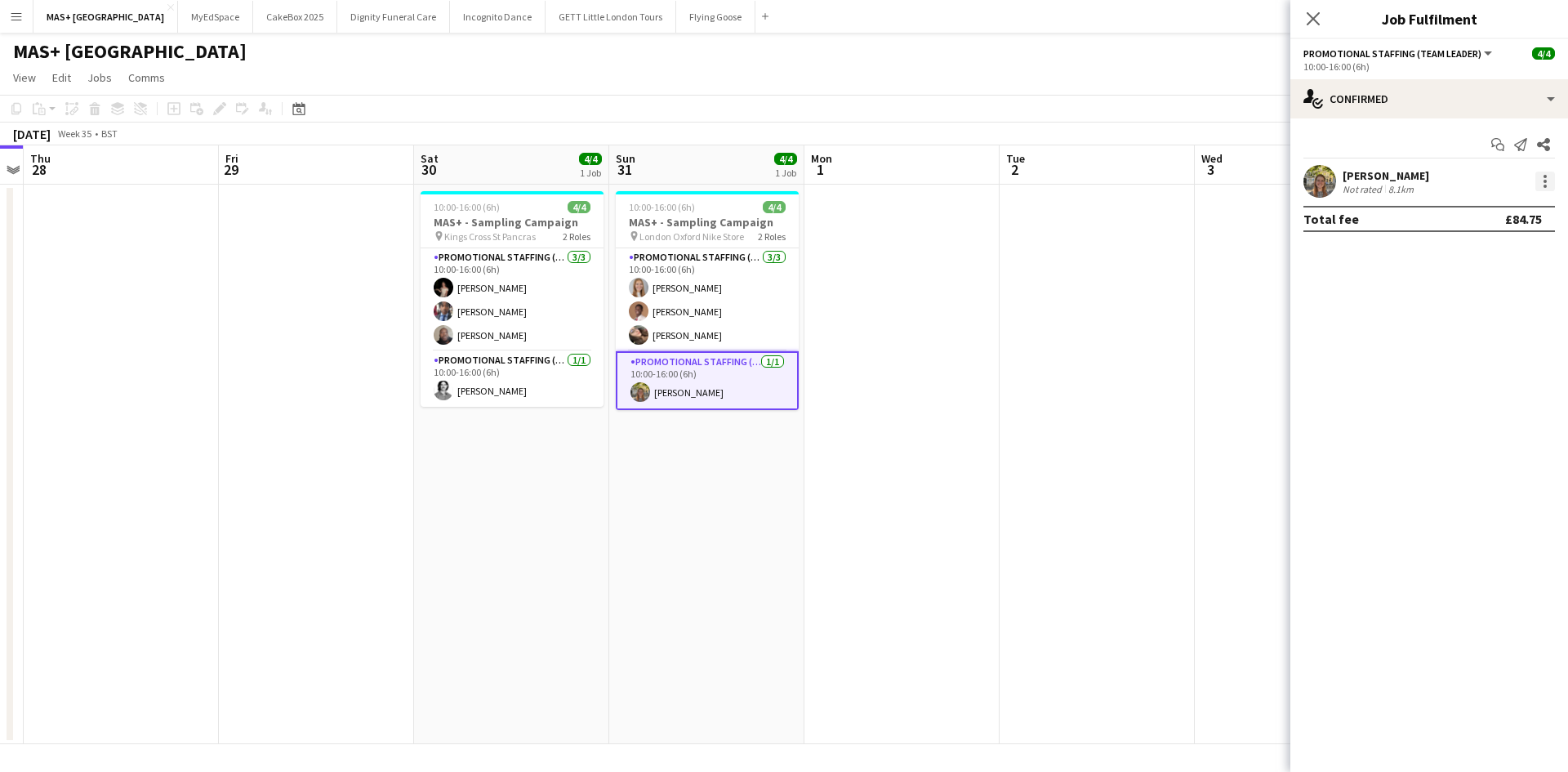
click at [1537, 181] on div at bounding box center [1545, 181] width 20 height 20
click at [1484, 347] on button "Start chat" at bounding box center [1491, 329] width 127 height 39
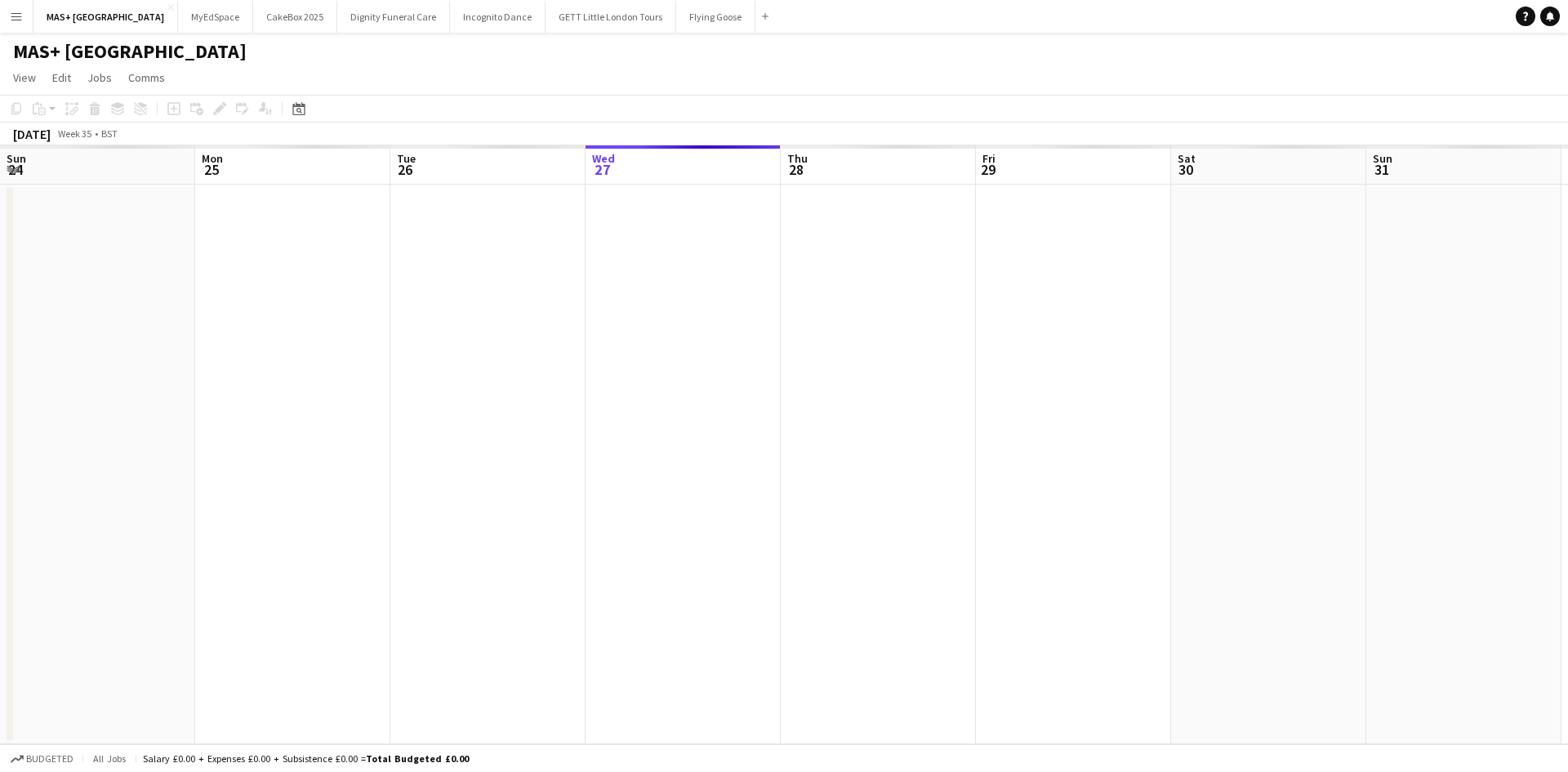
scroll to position [0, 562]
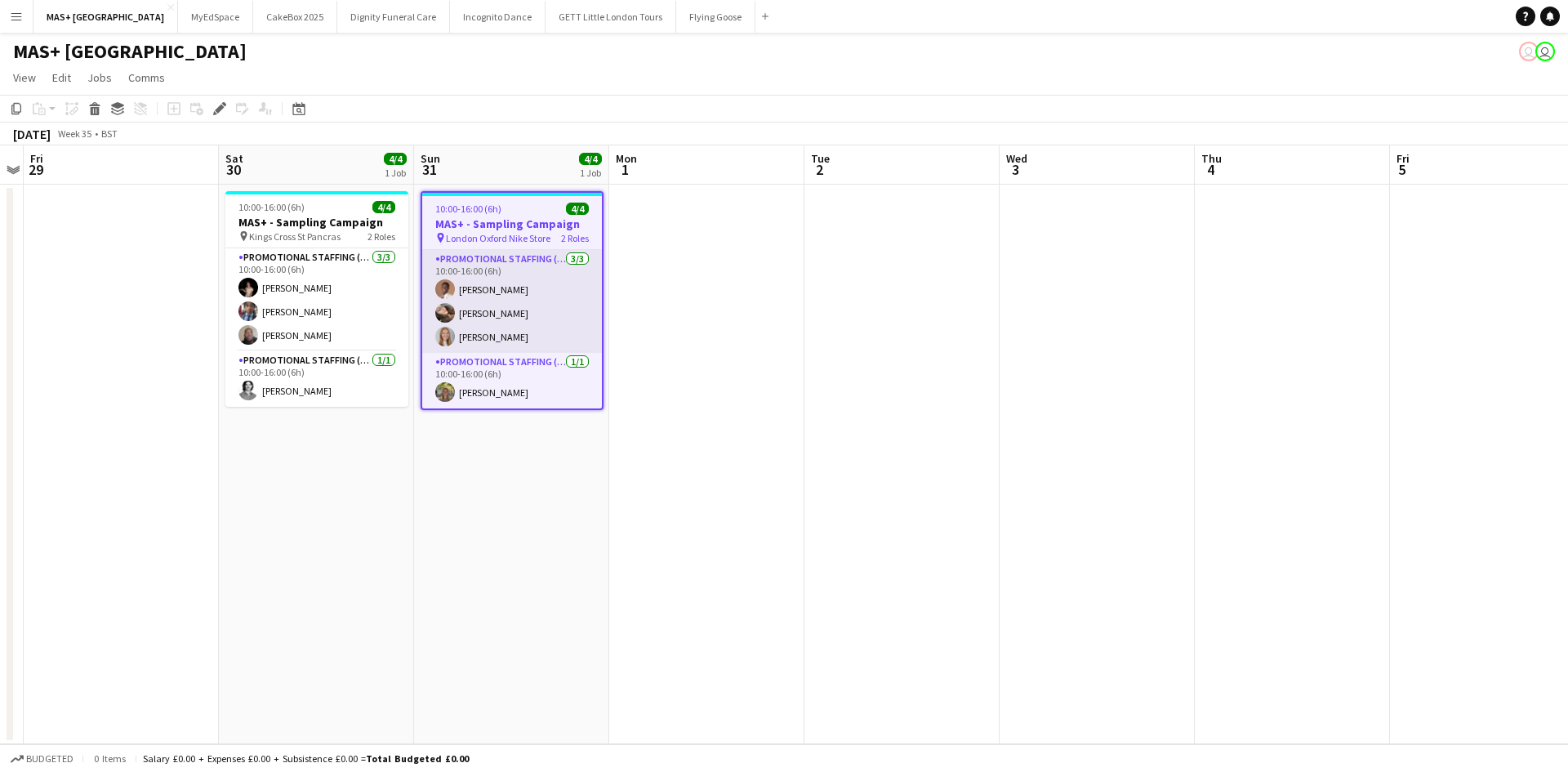
click at [491, 318] on app-card-role "Promotional Staffing (Brand Ambassadors) 3/3 10:00-16:00 (6h) Oladimeji Fakored…" at bounding box center [512, 302] width 180 height 103
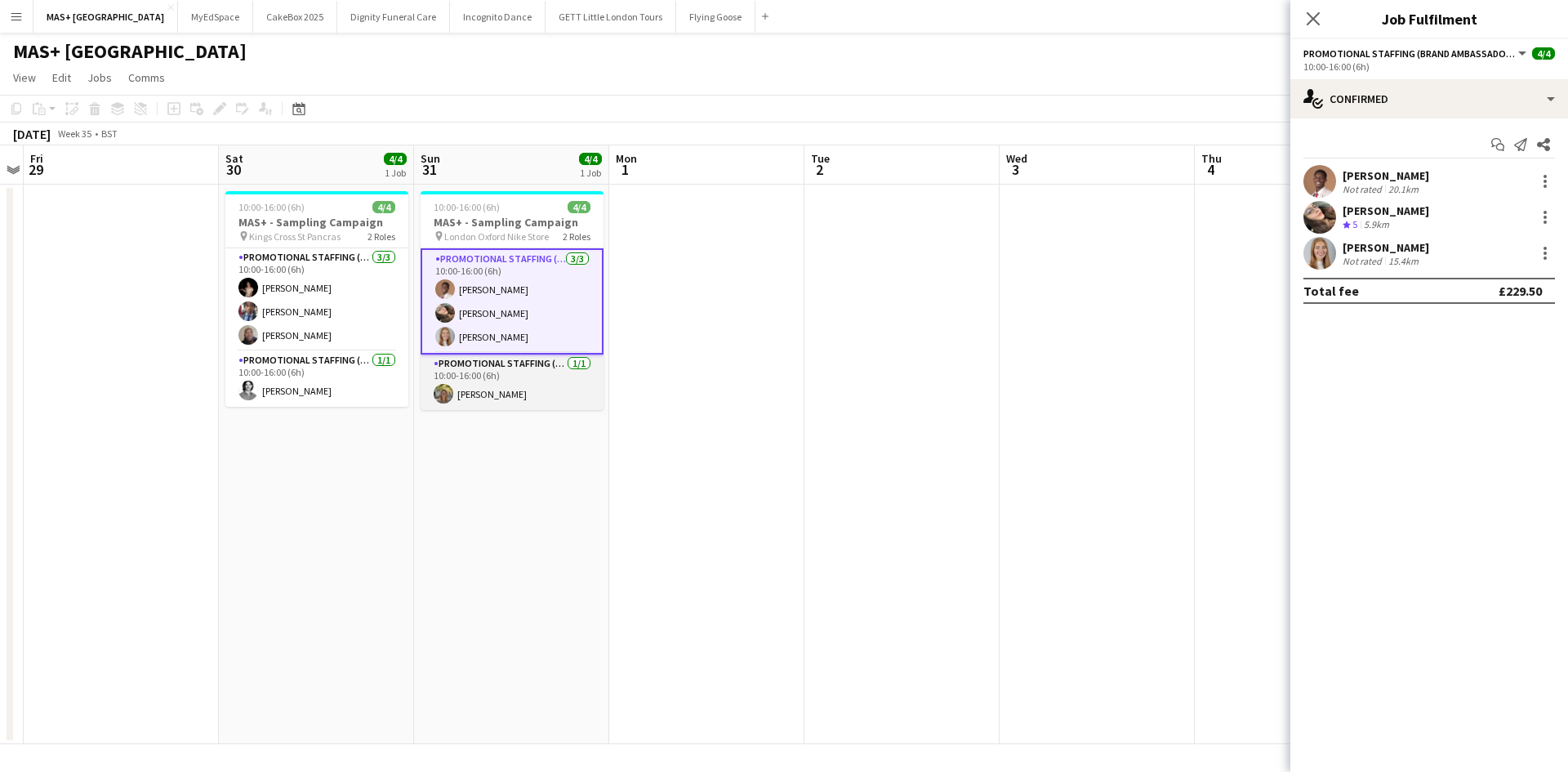
click at [448, 383] on app-card-role "Promotional Staffing (Team Leader) 1/1 10:00-16:00 (6h) Amelia Radley" at bounding box center [512, 382] width 183 height 56
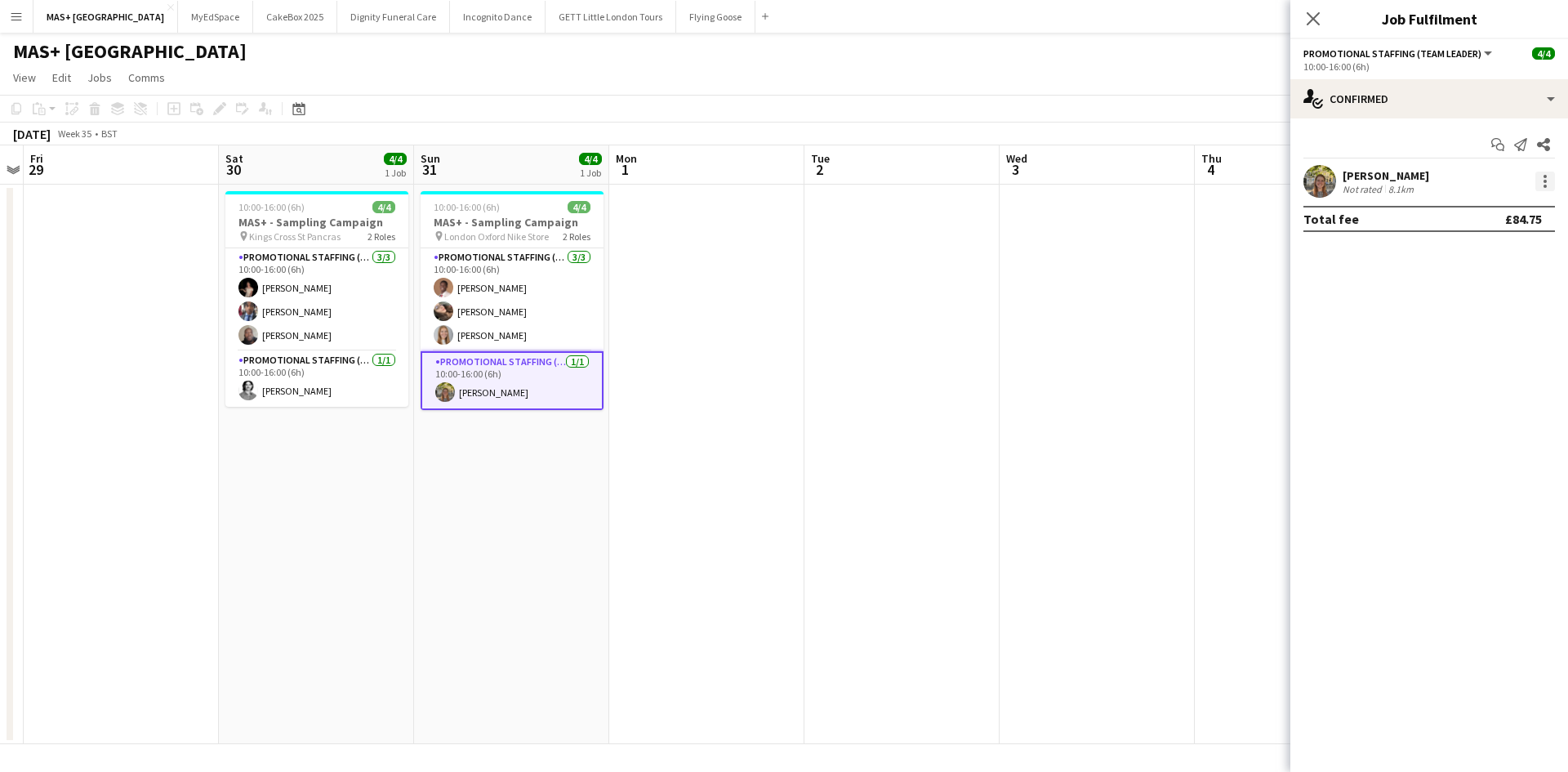
click at [1548, 178] on div at bounding box center [1545, 181] width 20 height 20
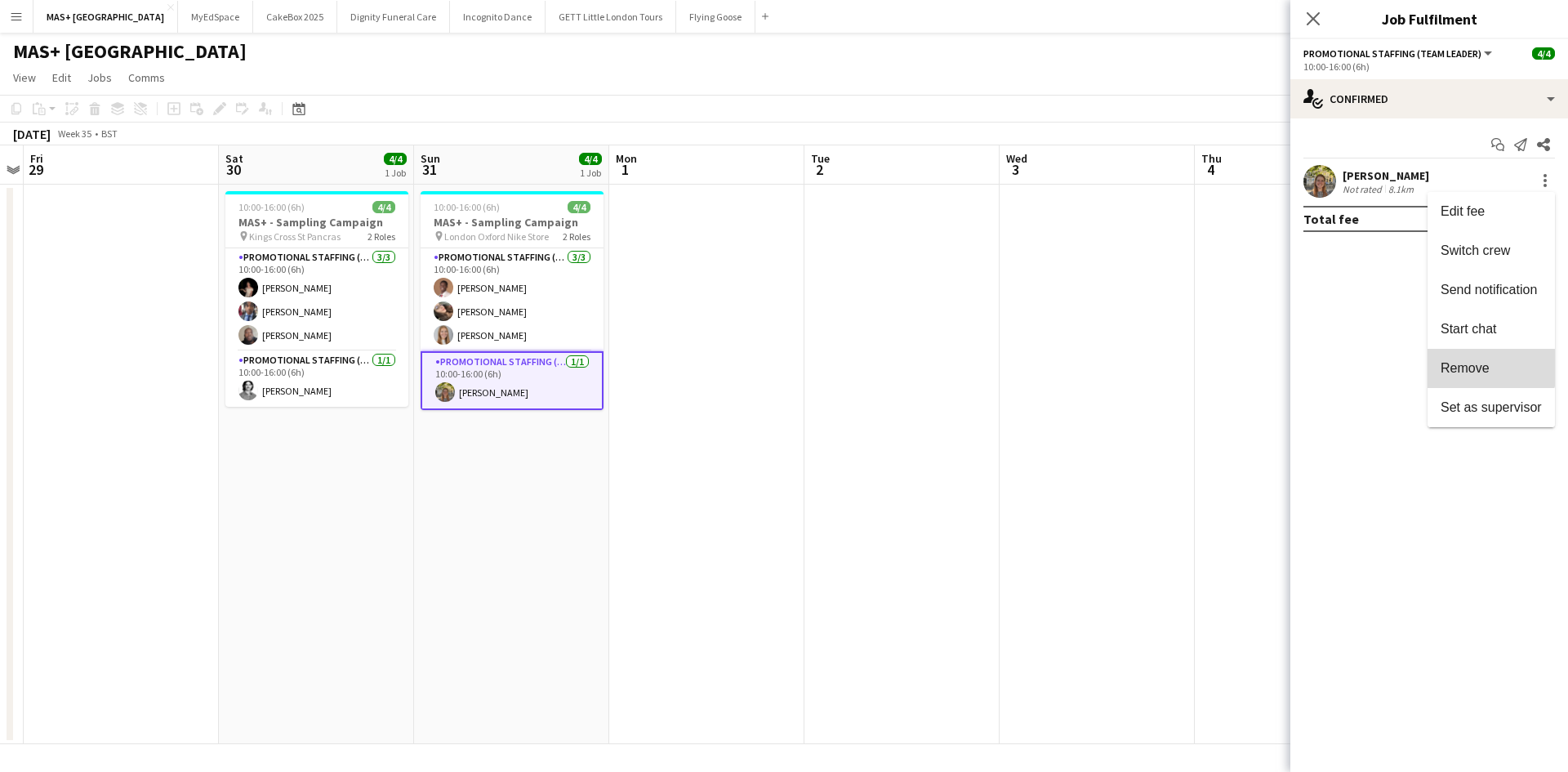
click at [1491, 364] on span "Remove" at bounding box center [1491, 369] width 101 height 15
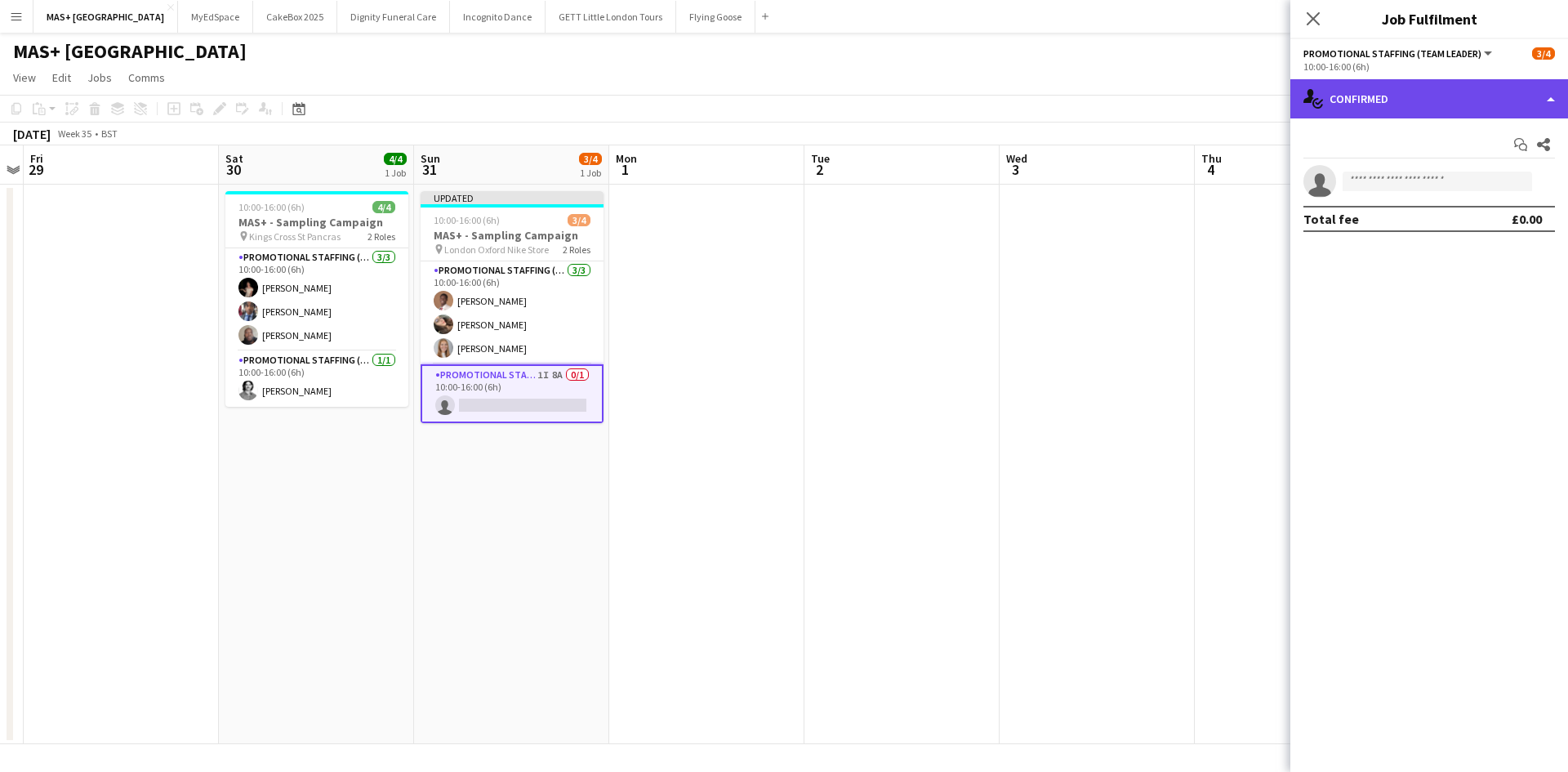
click at [1403, 98] on div "single-neutral-actions-check-2 Confirmed" at bounding box center [1429, 98] width 278 height 39
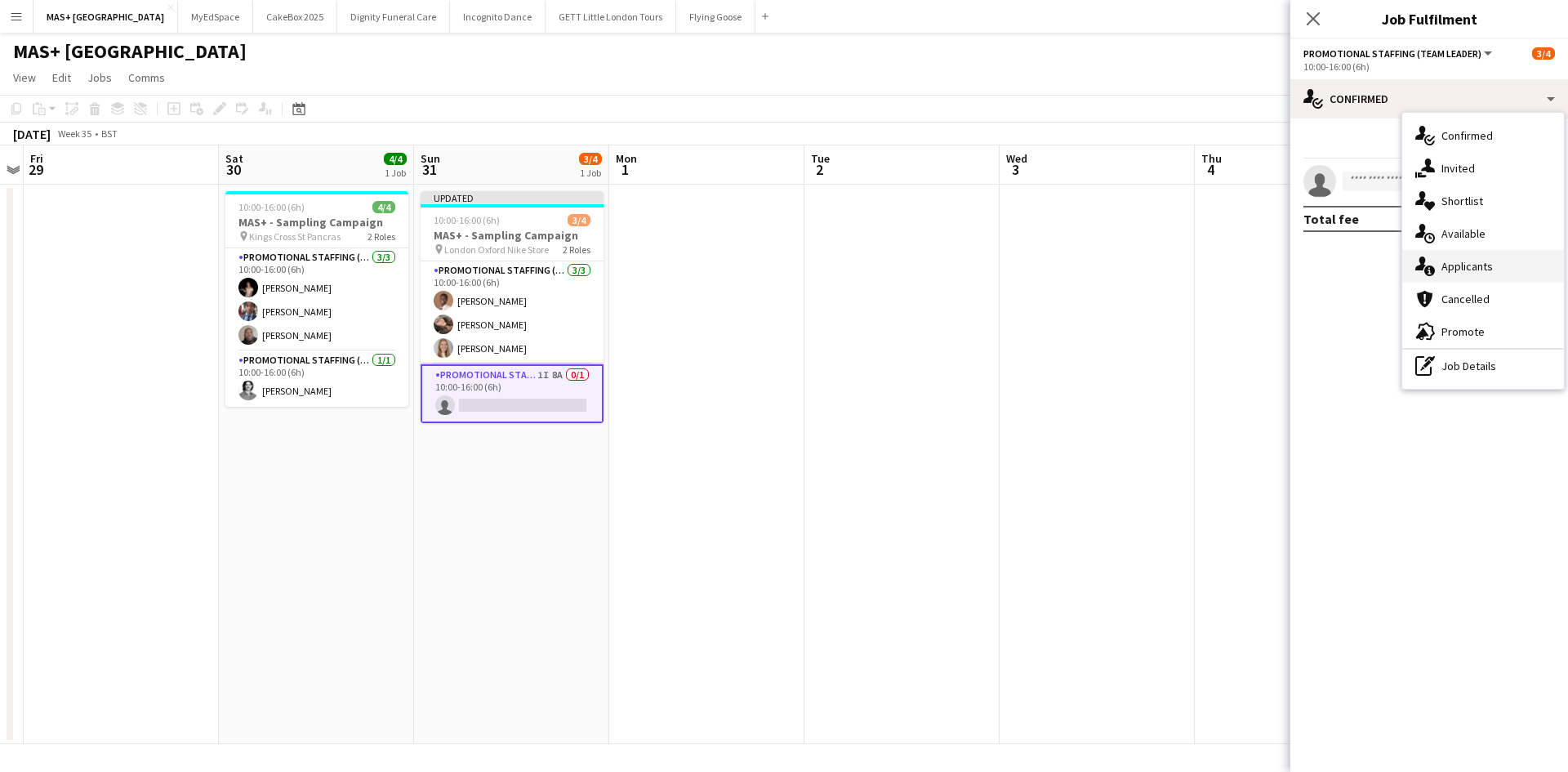
click at [1476, 267] on div "single-neutral-actions-information Applicants" at bounding box center [1482, 266] width 161 height 32
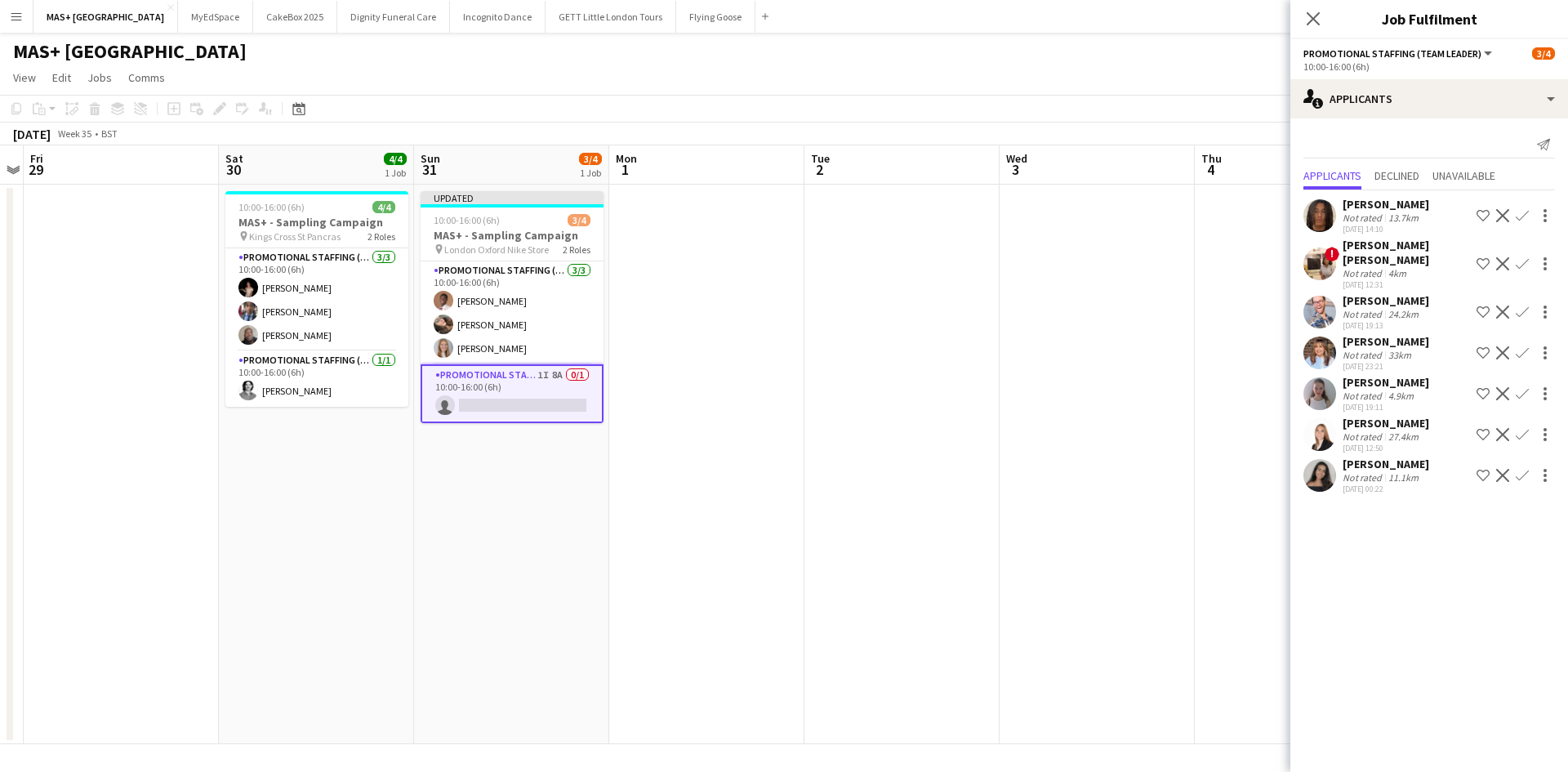
click at [1382, 389] on div "Not rated" at bounding box center [1363, 395] width 42 height 12
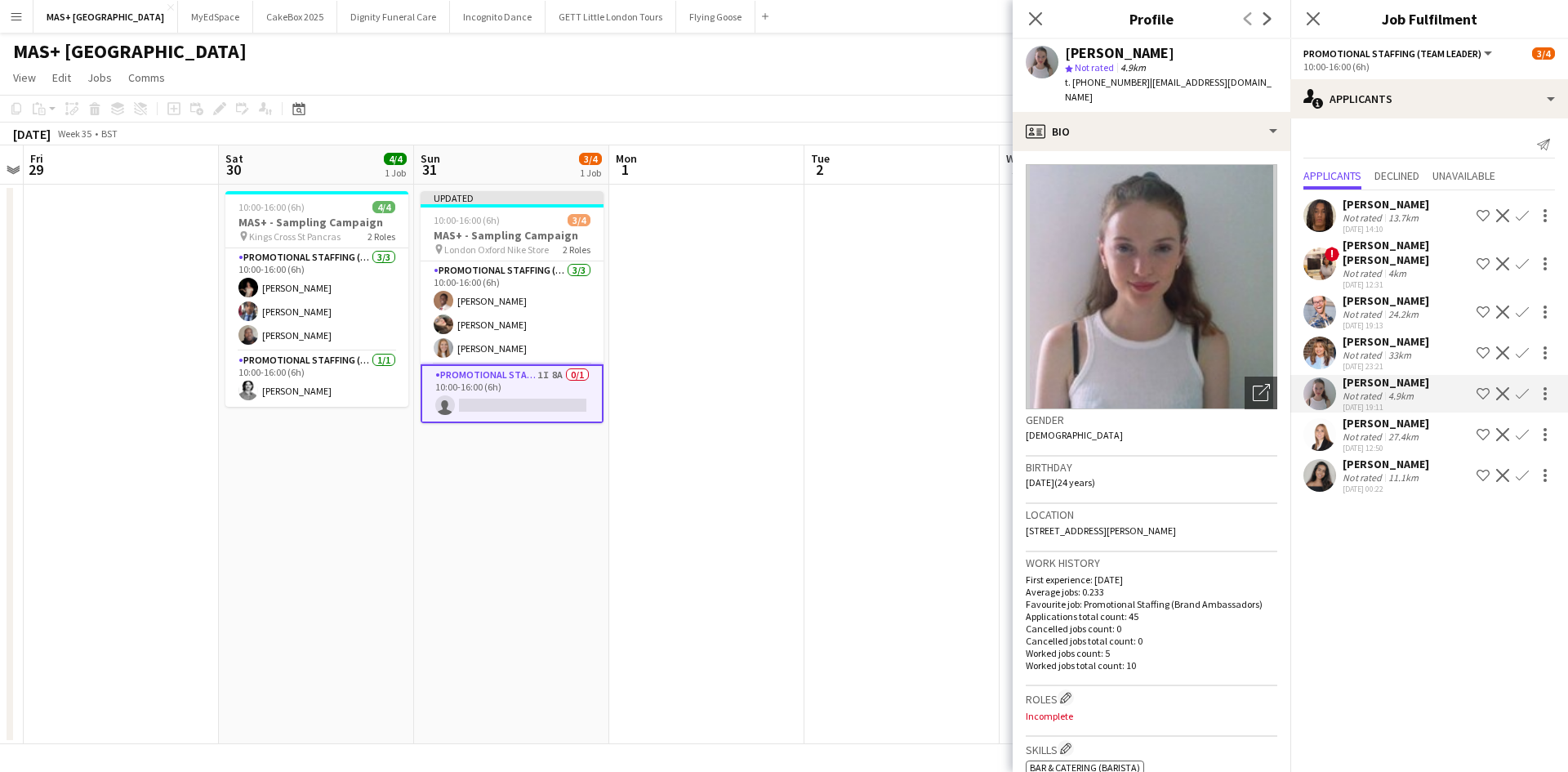
drag, startPoint x: 1385, startPoint y: 294, endPoint x: 1524, endPoint y: 291, distance: 139.0
click at [1387, 308] on div "24.2km" at bounding box center [1403, 314] width 37 height 12
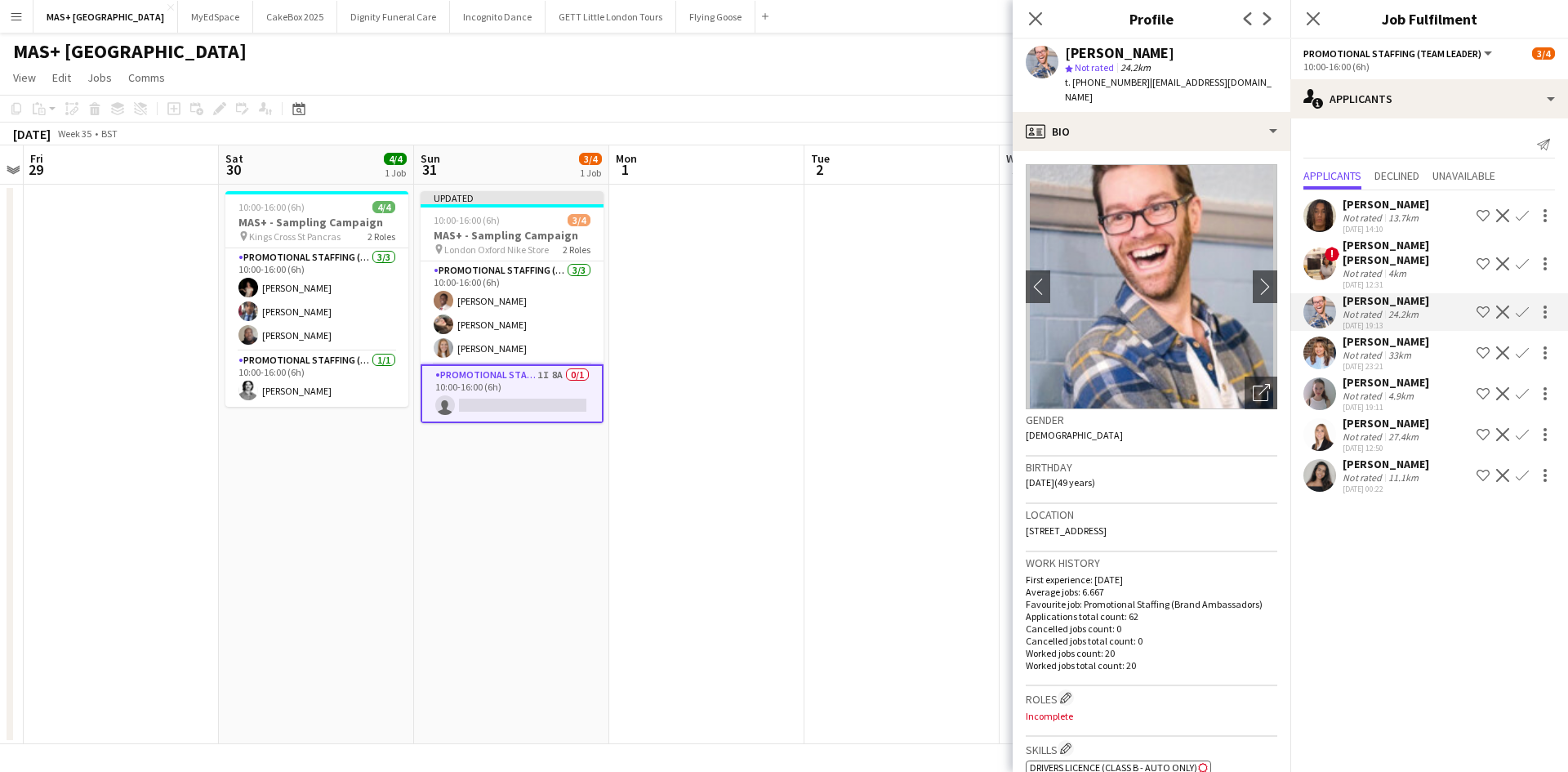
click at [1524, 305] on app-icon "Confirm" at bounding box center [1522, 312] width 13 height 13
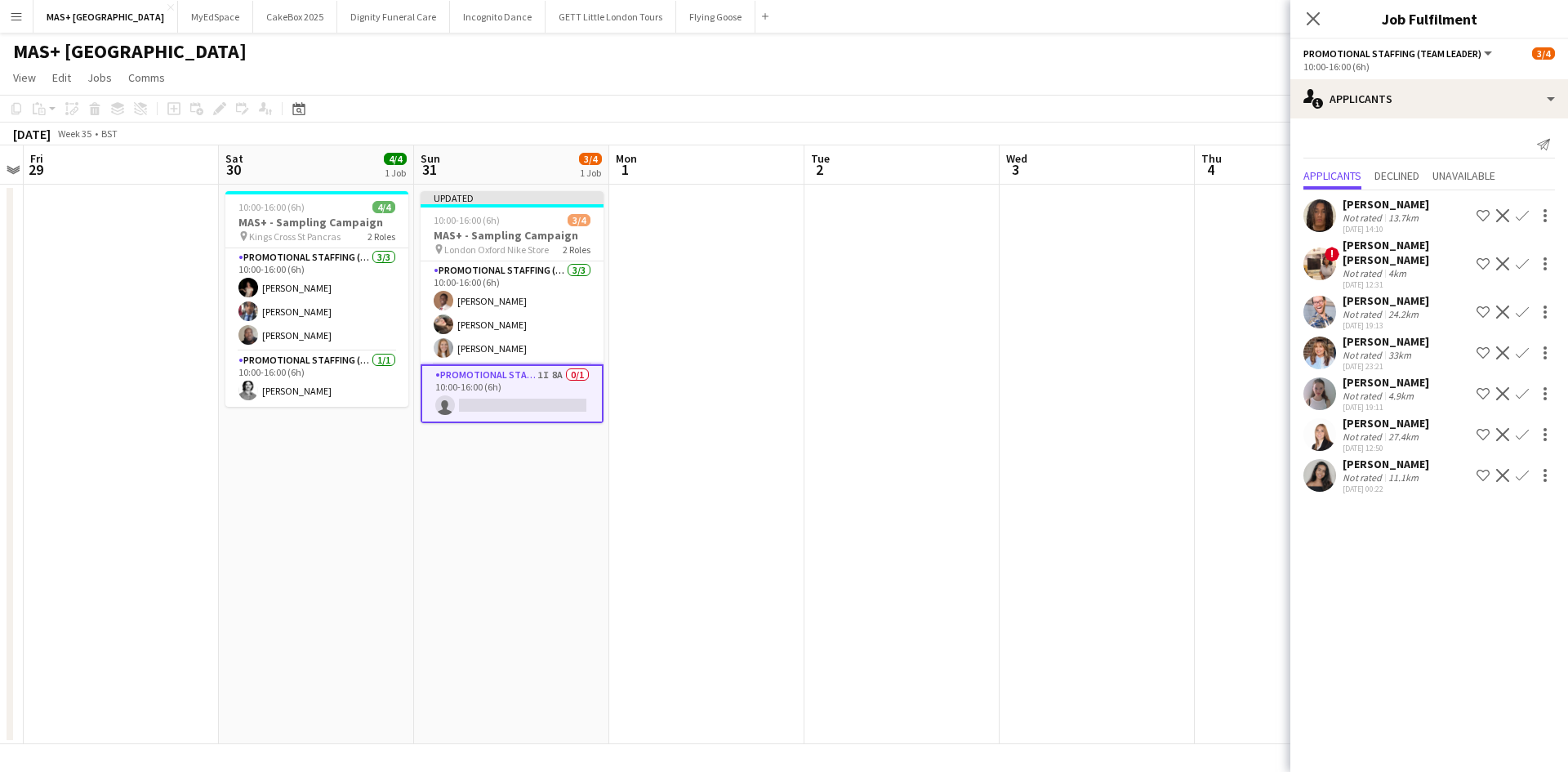
click at [1522, 305] on app-icon "Confirm" at bounding box center [1522, 312] width 13 height 13
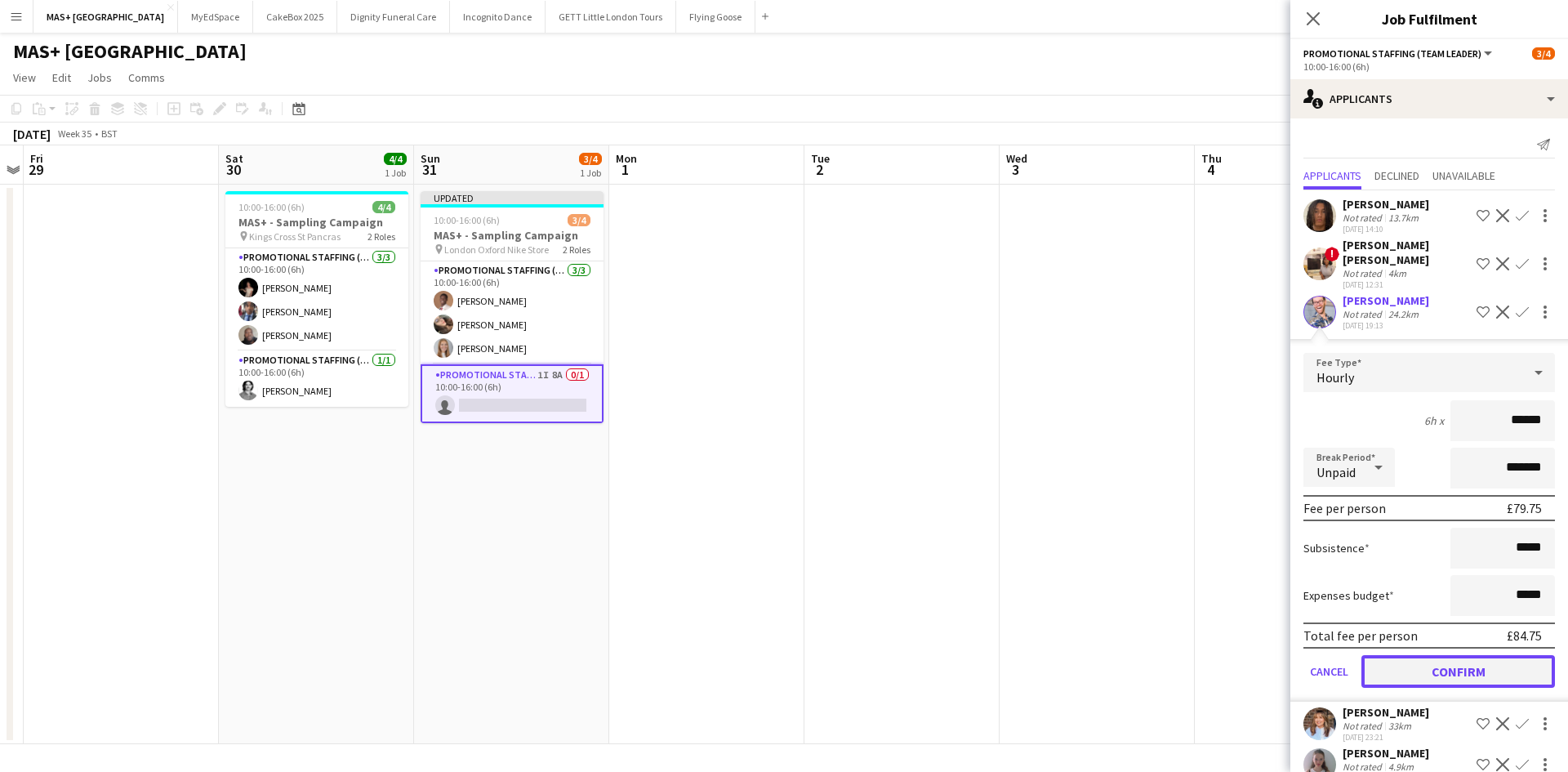
click at [1459, 656] on button "Confirm" at bounding box center [1457, 671] width 194 height 32
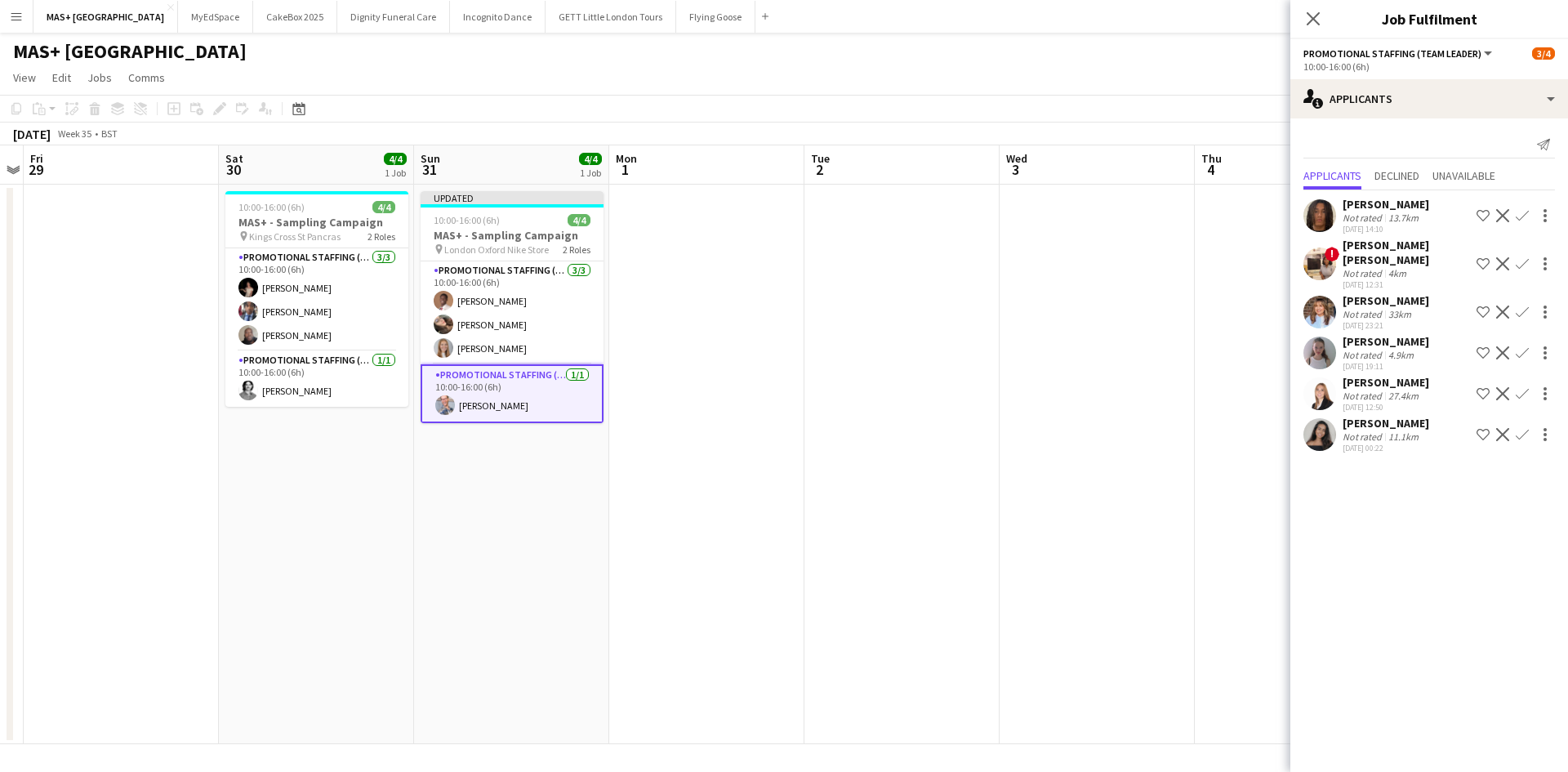
click at [1146, 450] on app-date-cell at bounding box center [1097, 464] width 195 height 560
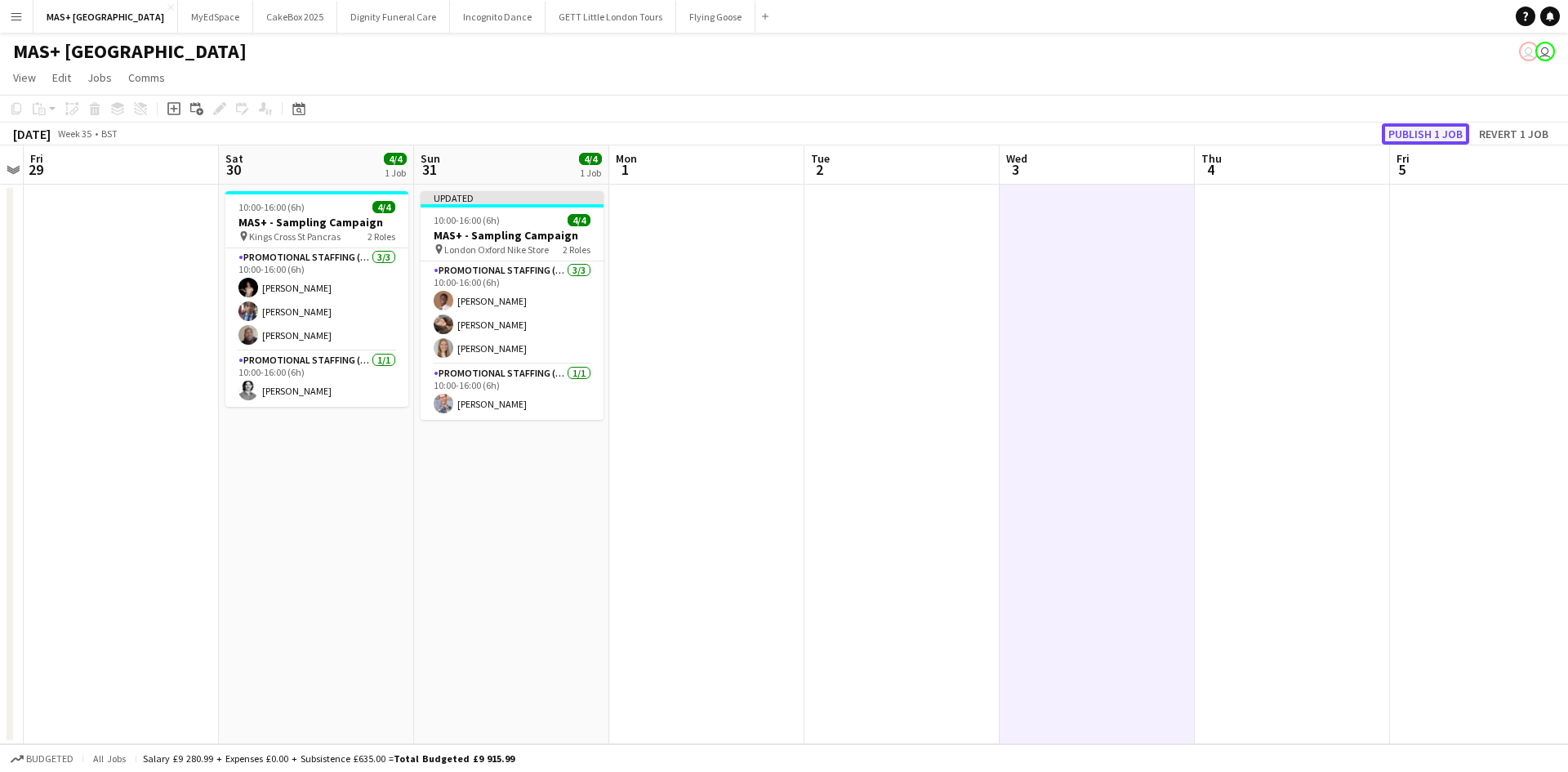
click at [1412, 131] on button "Publish 1 job" at bounding box center [1425, 134] width 87 height 22
